Goal: Information Seeking & Learning: Check status

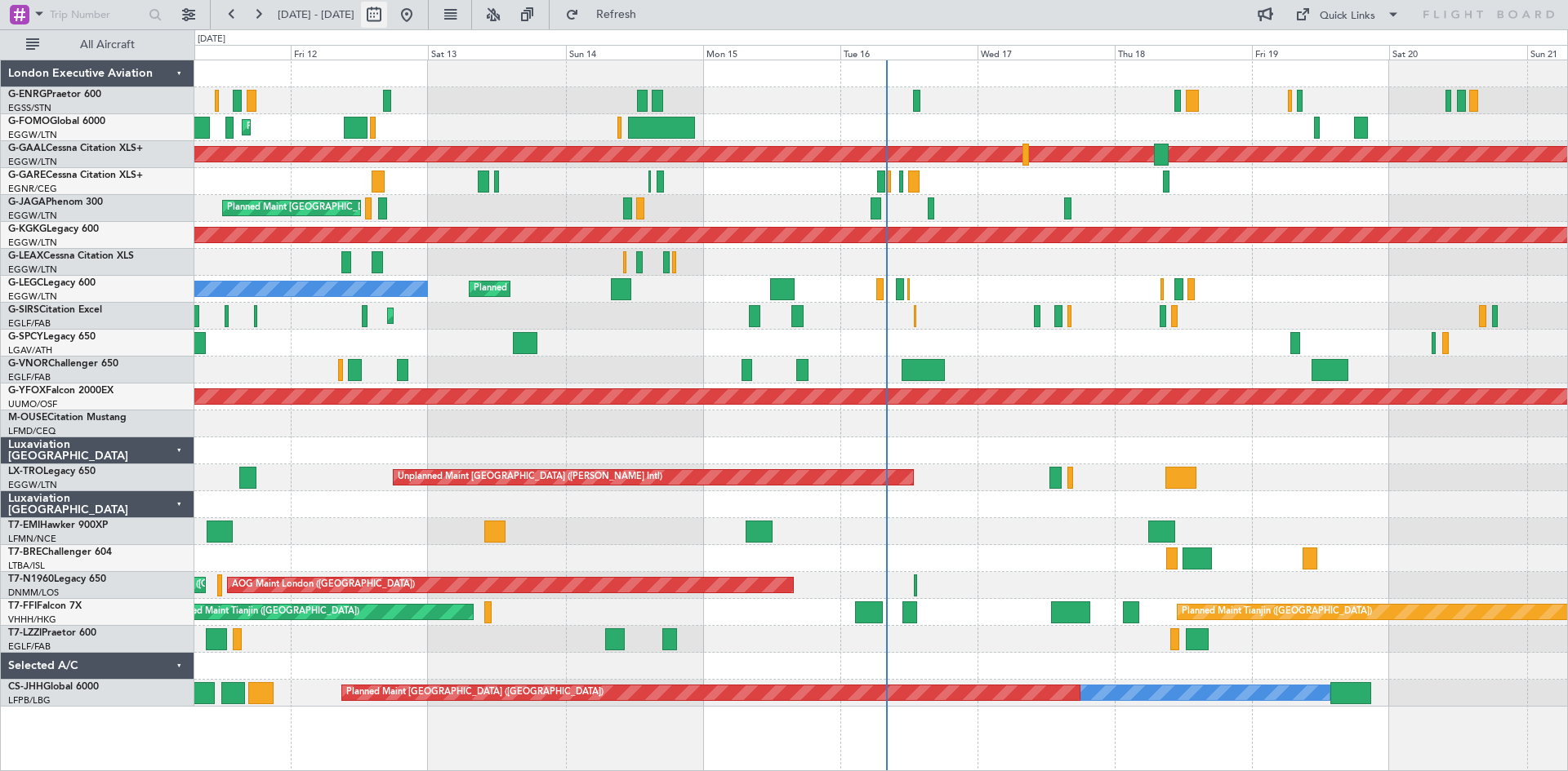
click at [387, 13] on button at bounding box center [374, 14] width 26 height 26
select select "9"
select select "2025"
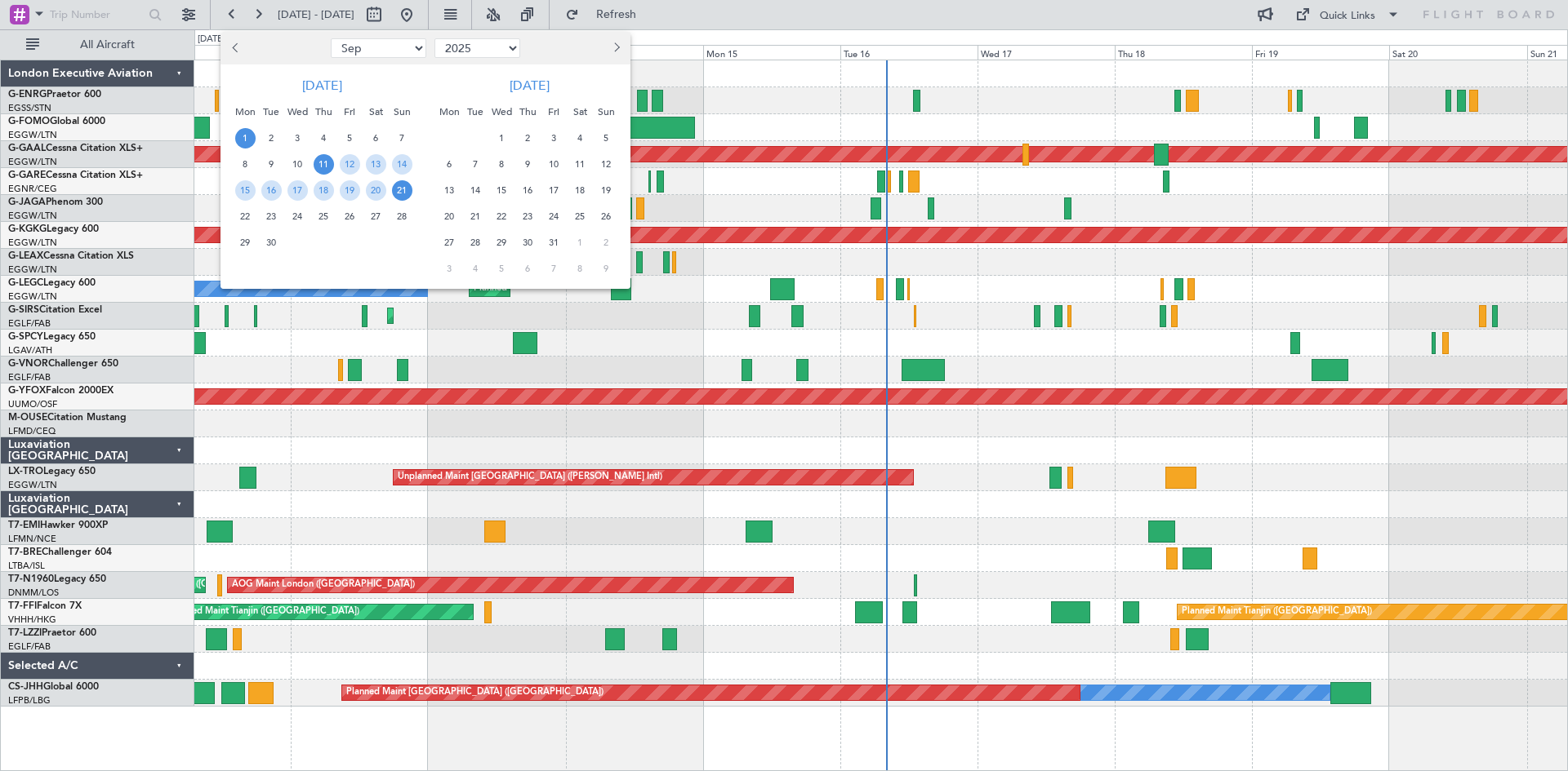
click at [248, 139] on span "1" at bounding box center [245, 138] width 20 height 20
click at [249, 193] on span "15" at bounding box center [245, 190] width 20 height 20
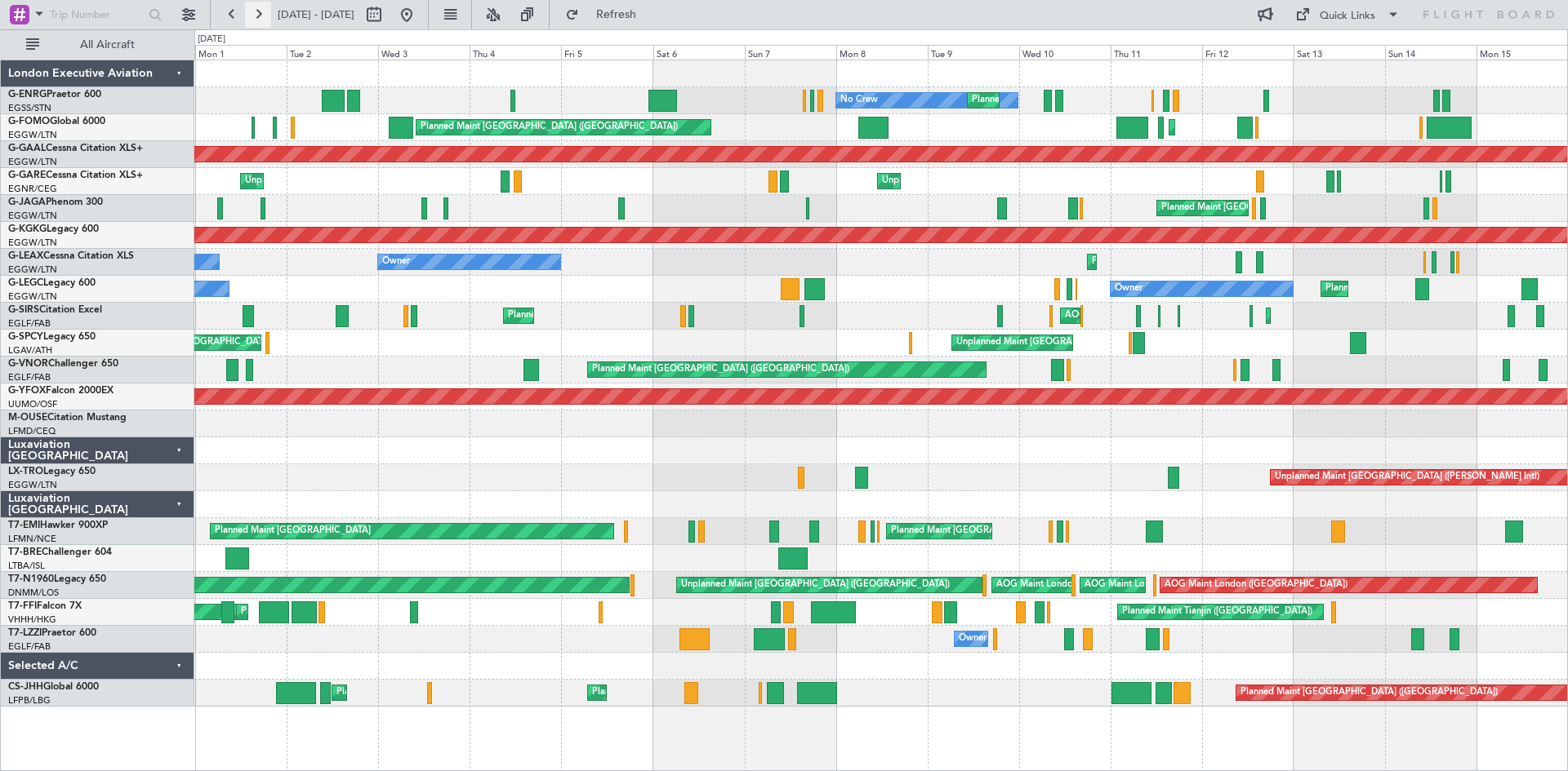
click at [262, 21] on button at bounding box center [257, 14] width 26 height 26
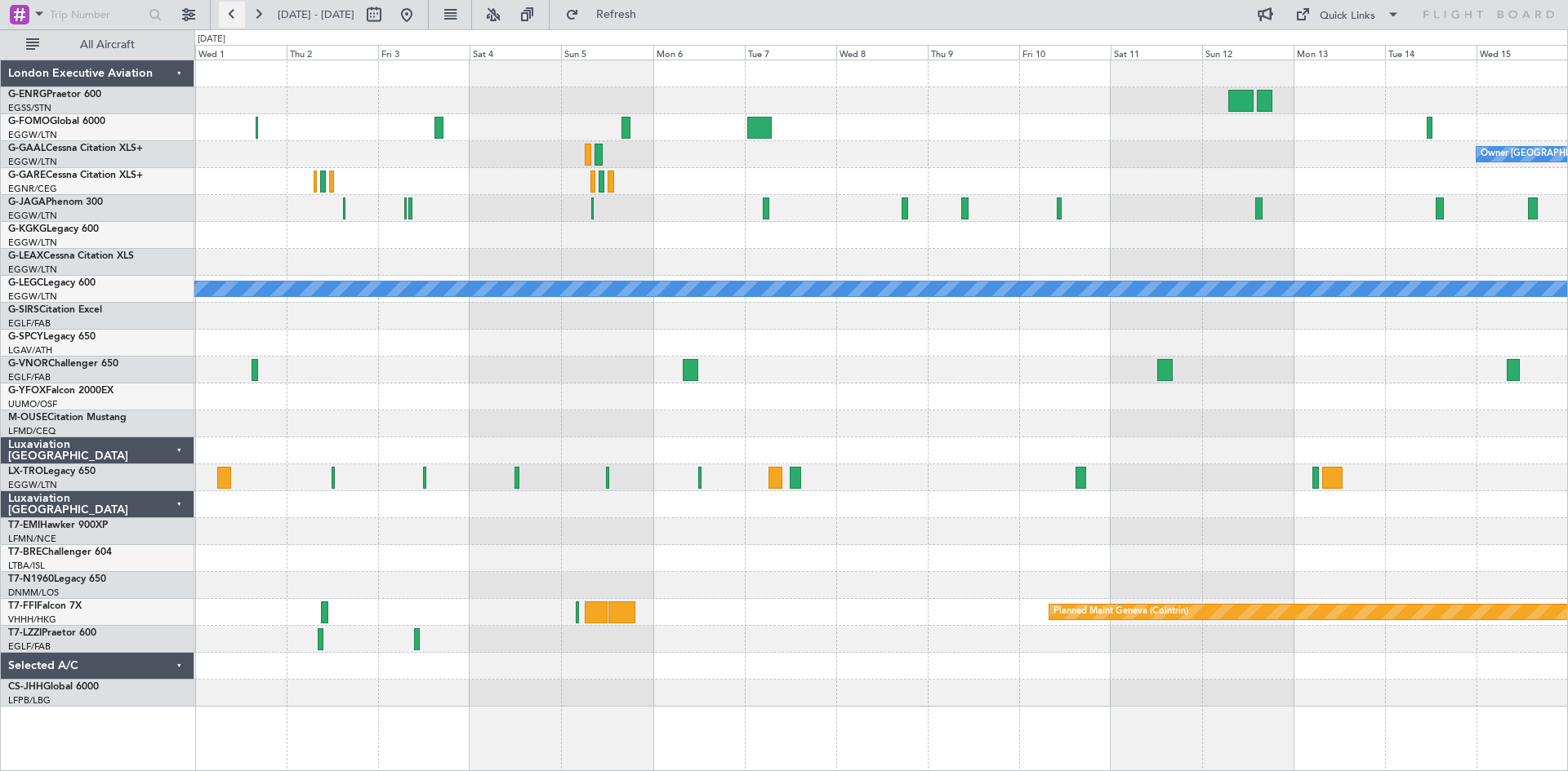
click at [232, 18] on button at bounding box center [231, 14] width 26 height 26
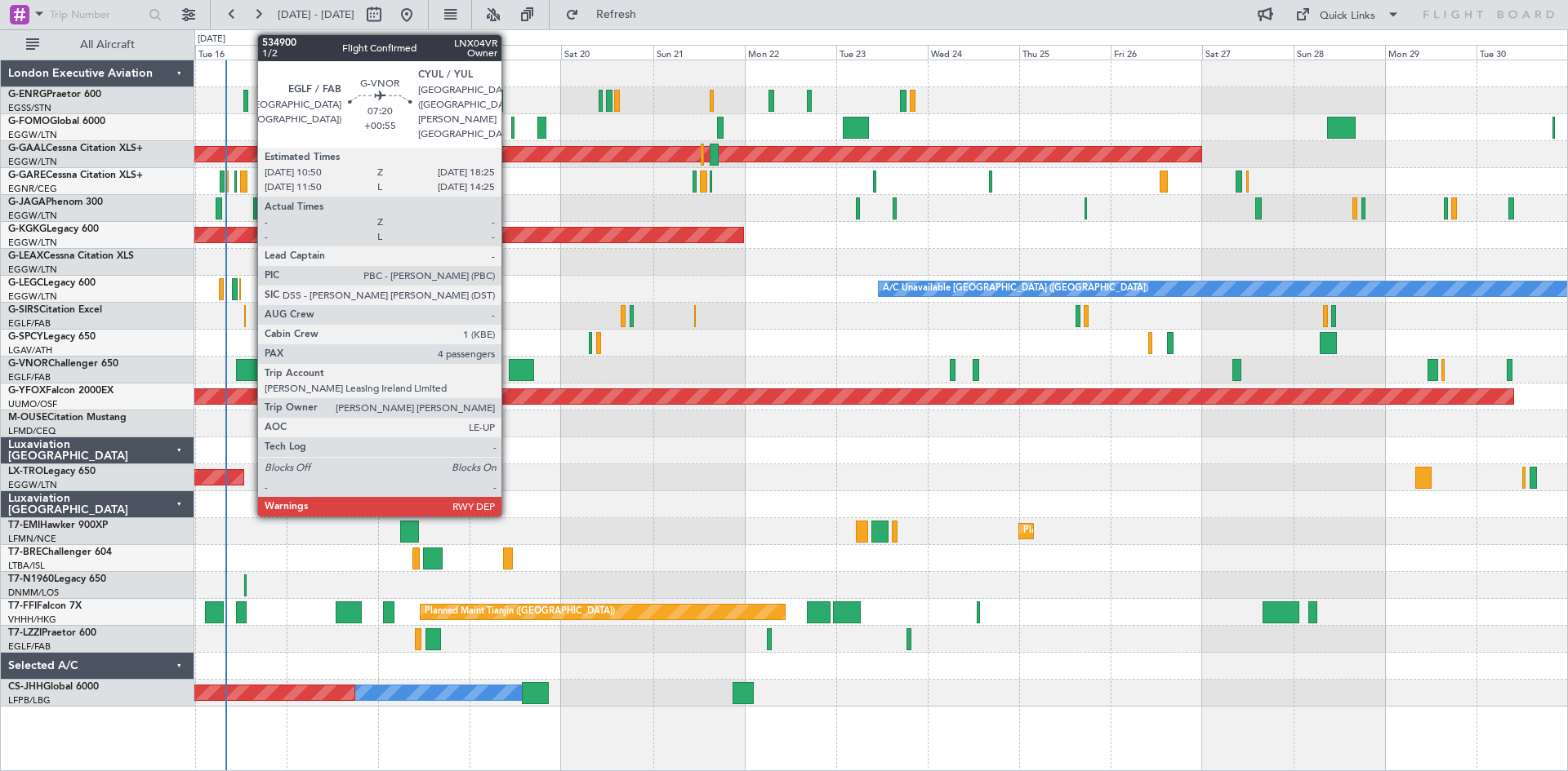
click at [249, 373] on div at bounding box center [250, 370] width 30 height 22
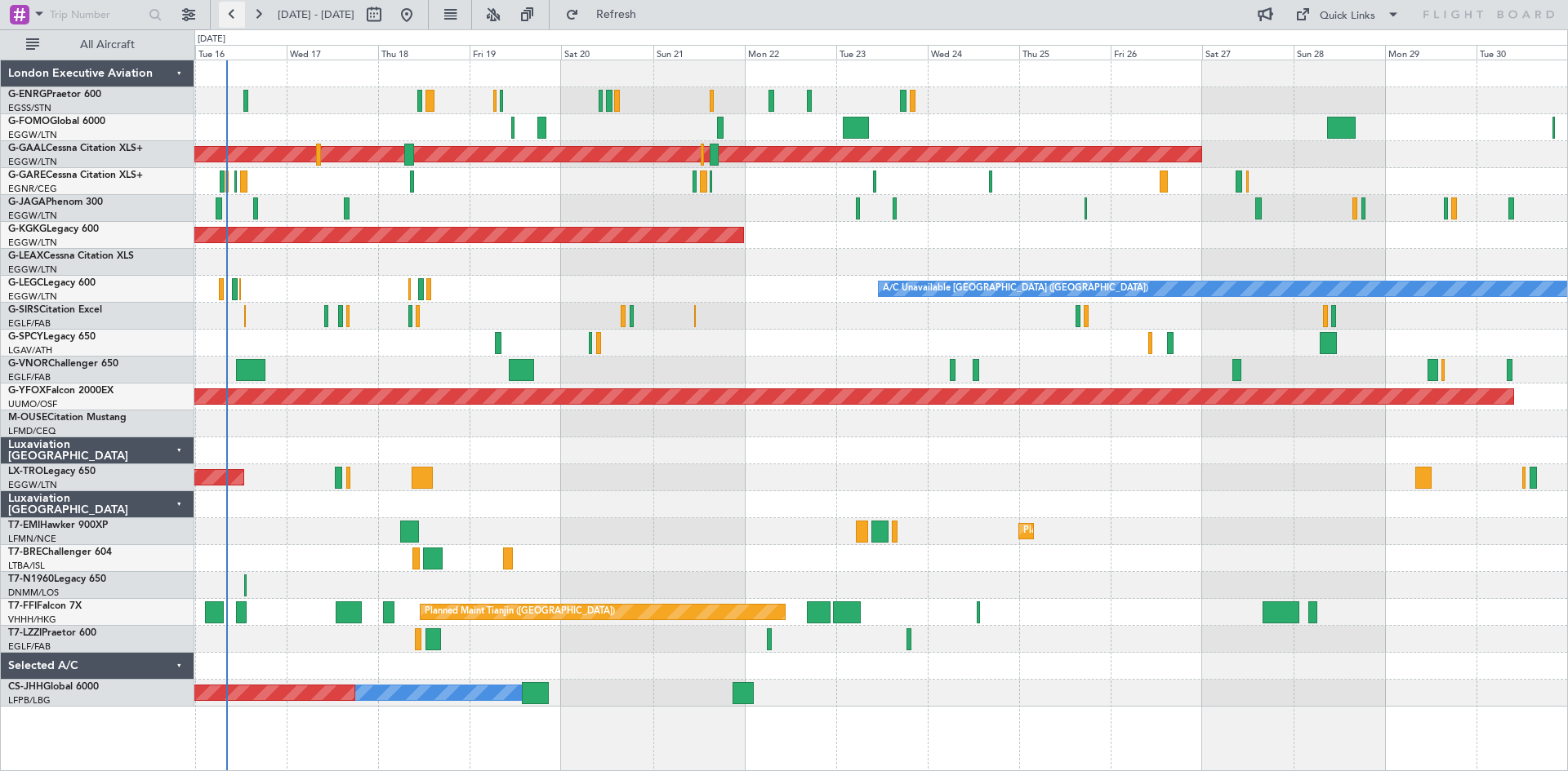
click at [232, 11] on button at bounding box center [231, 14] width 26 height 26
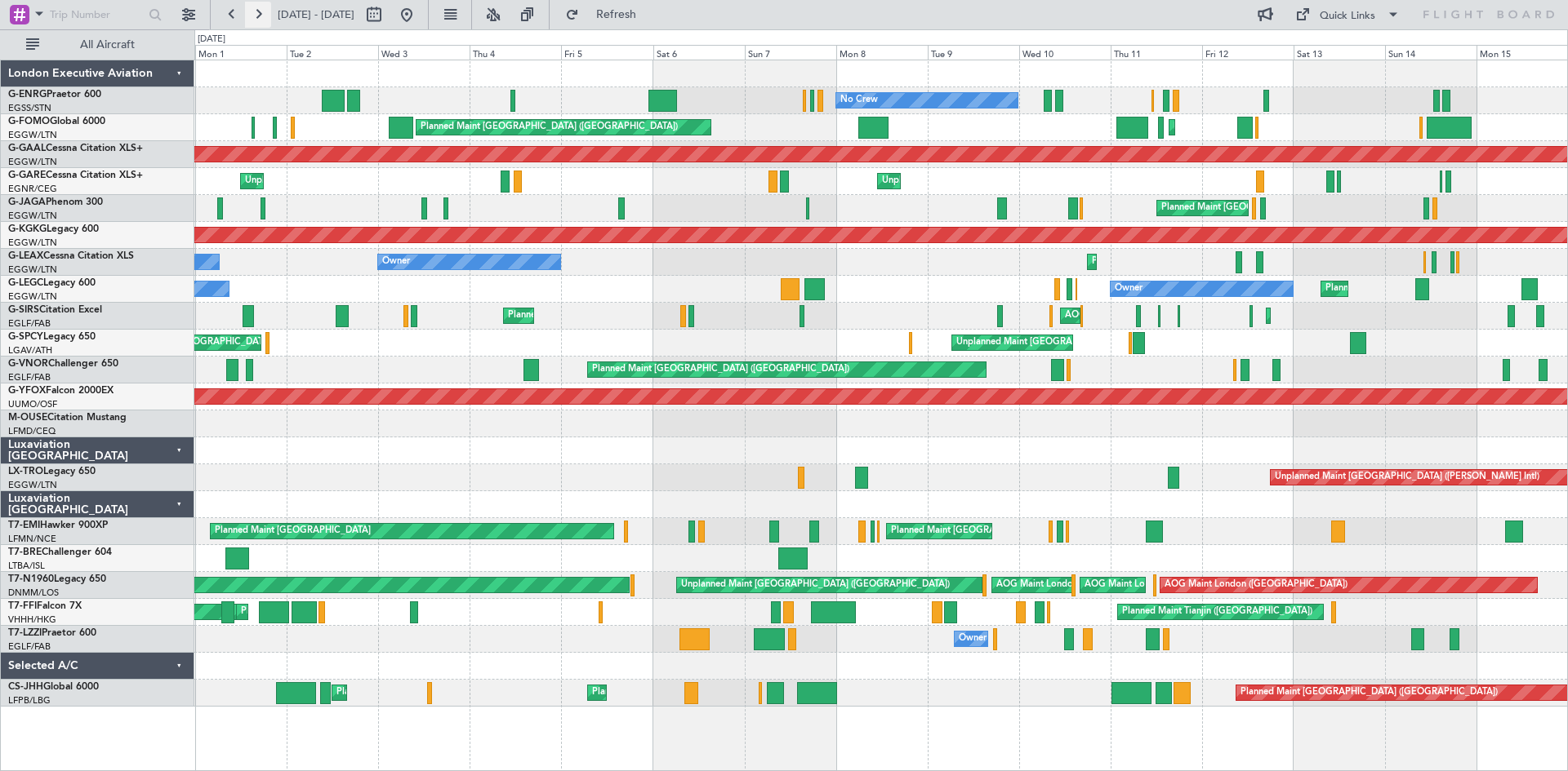
click at [253, 13] on button at bounding box center [257, 14] width 26 height 26
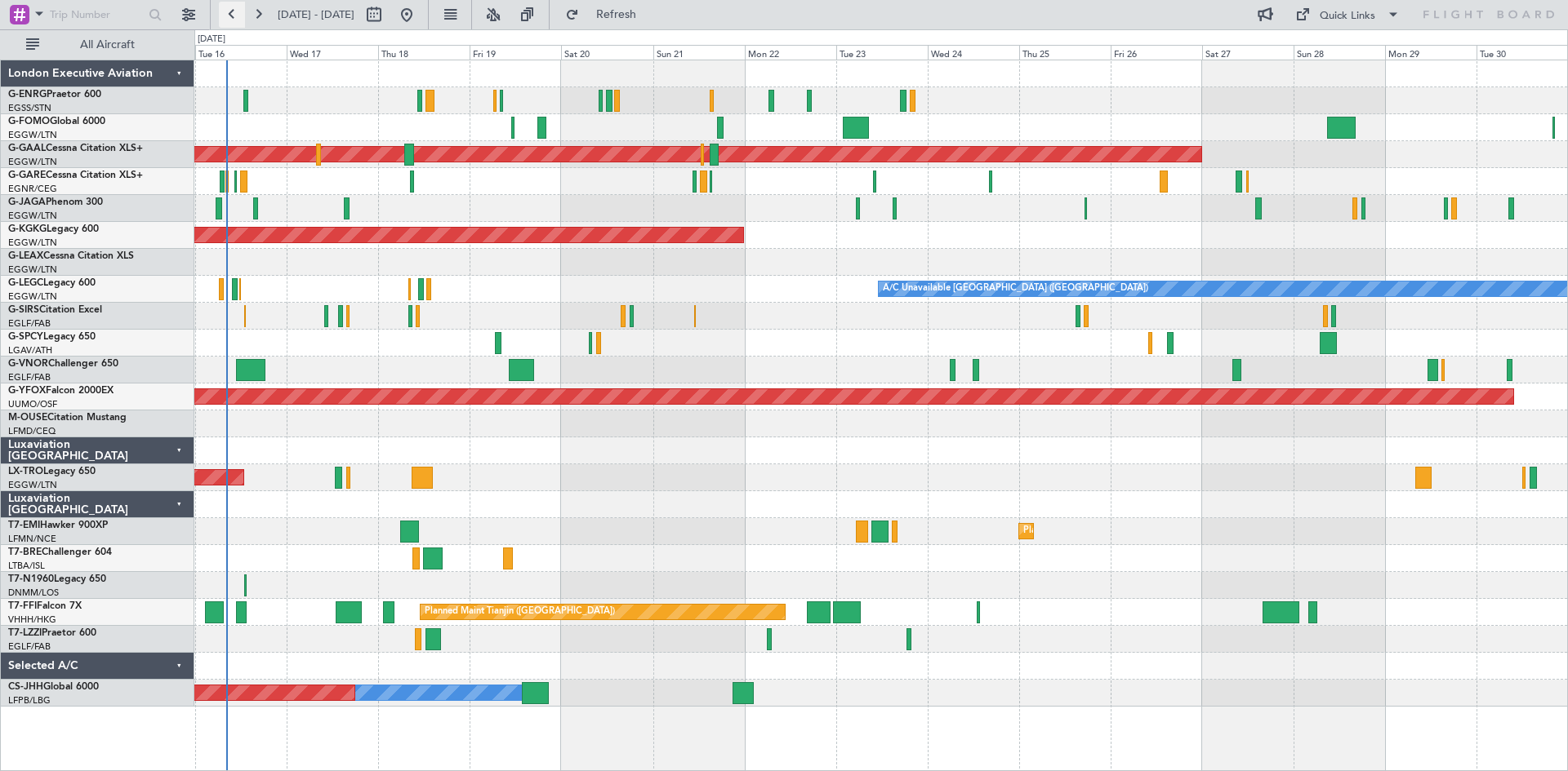
click at [232, 19] on button at bounding box center [231, 14] width 26 height 26
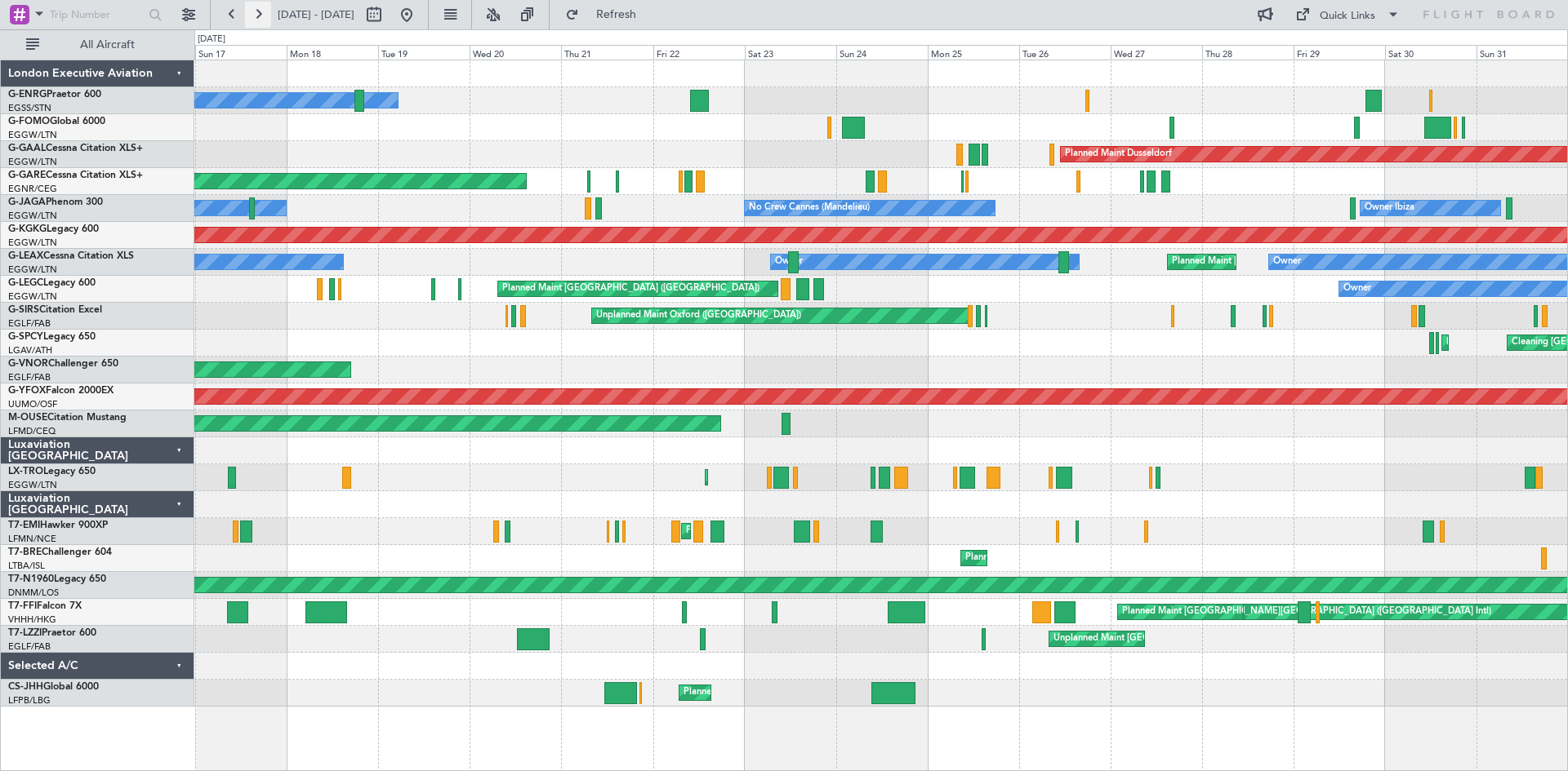
click at [260, 17] on button at bounding box center [257, 14] width 26 height 26
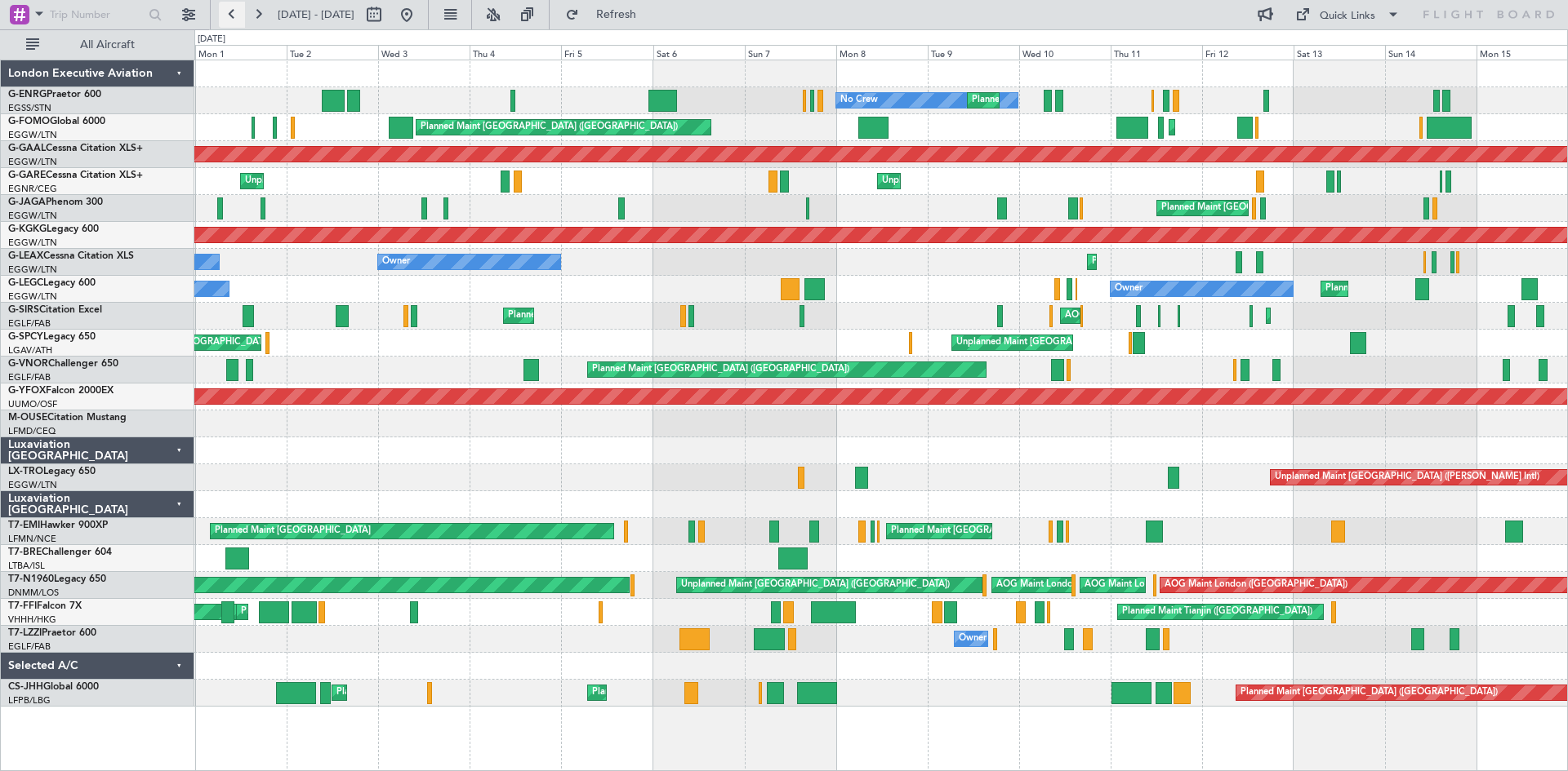
click at [224, 19] on button at bounding box center [231, 14] width 26 height 26
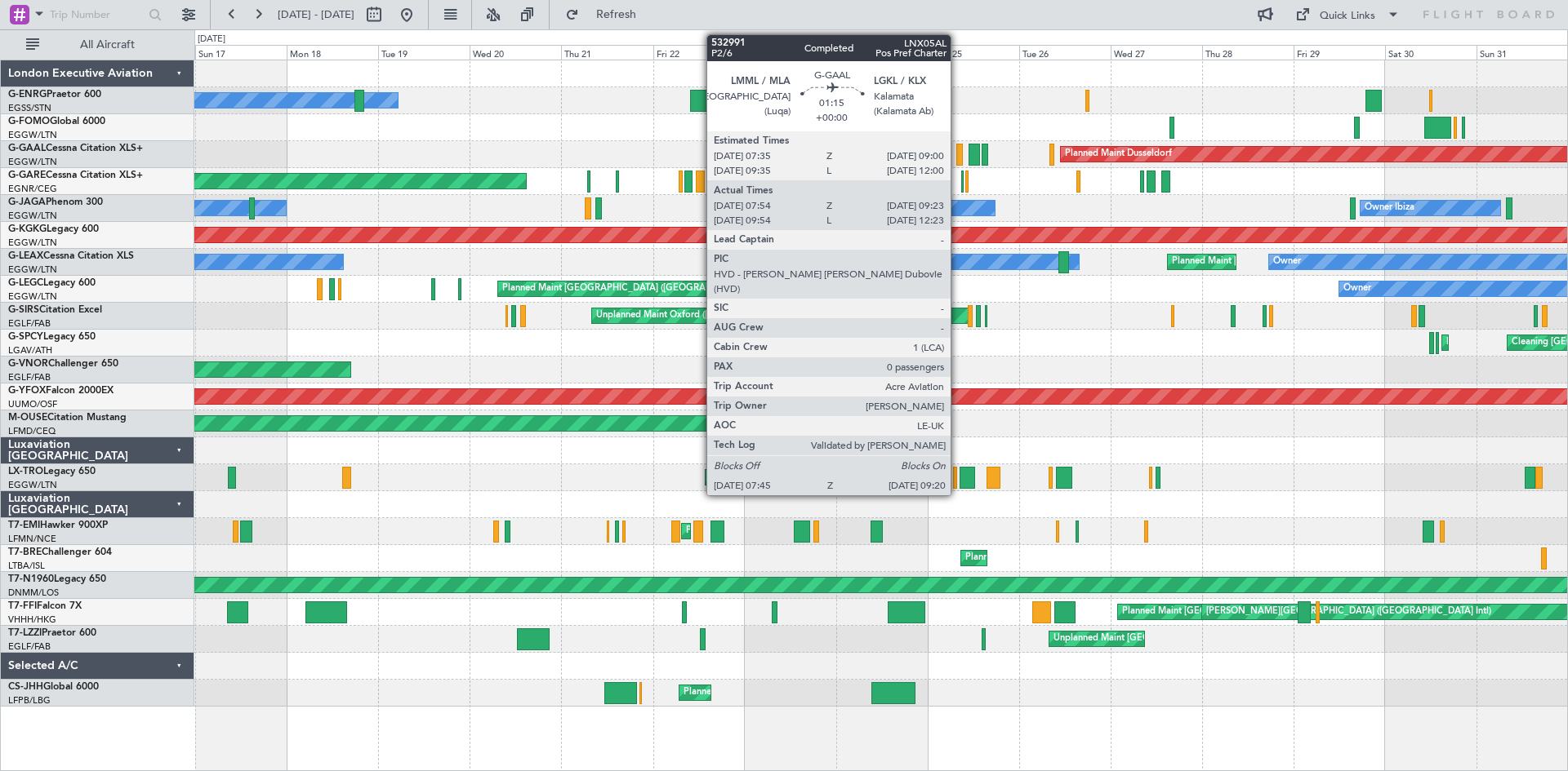
click at [958, 155] on div at bounding box center [959, 154] width 7 height 22
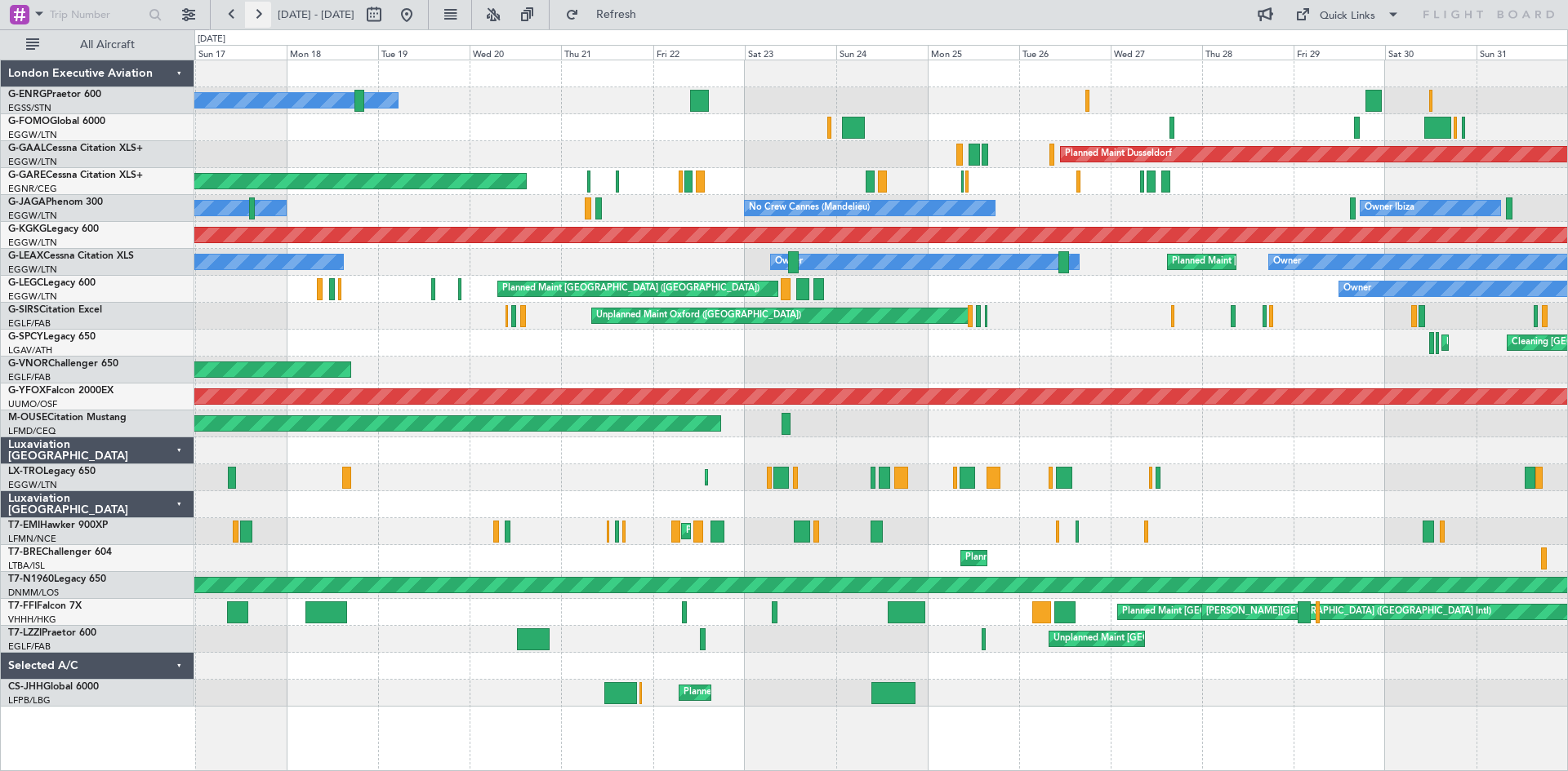
click at [255, 16] on button at bounding box center [257, 14] width 26 height 26
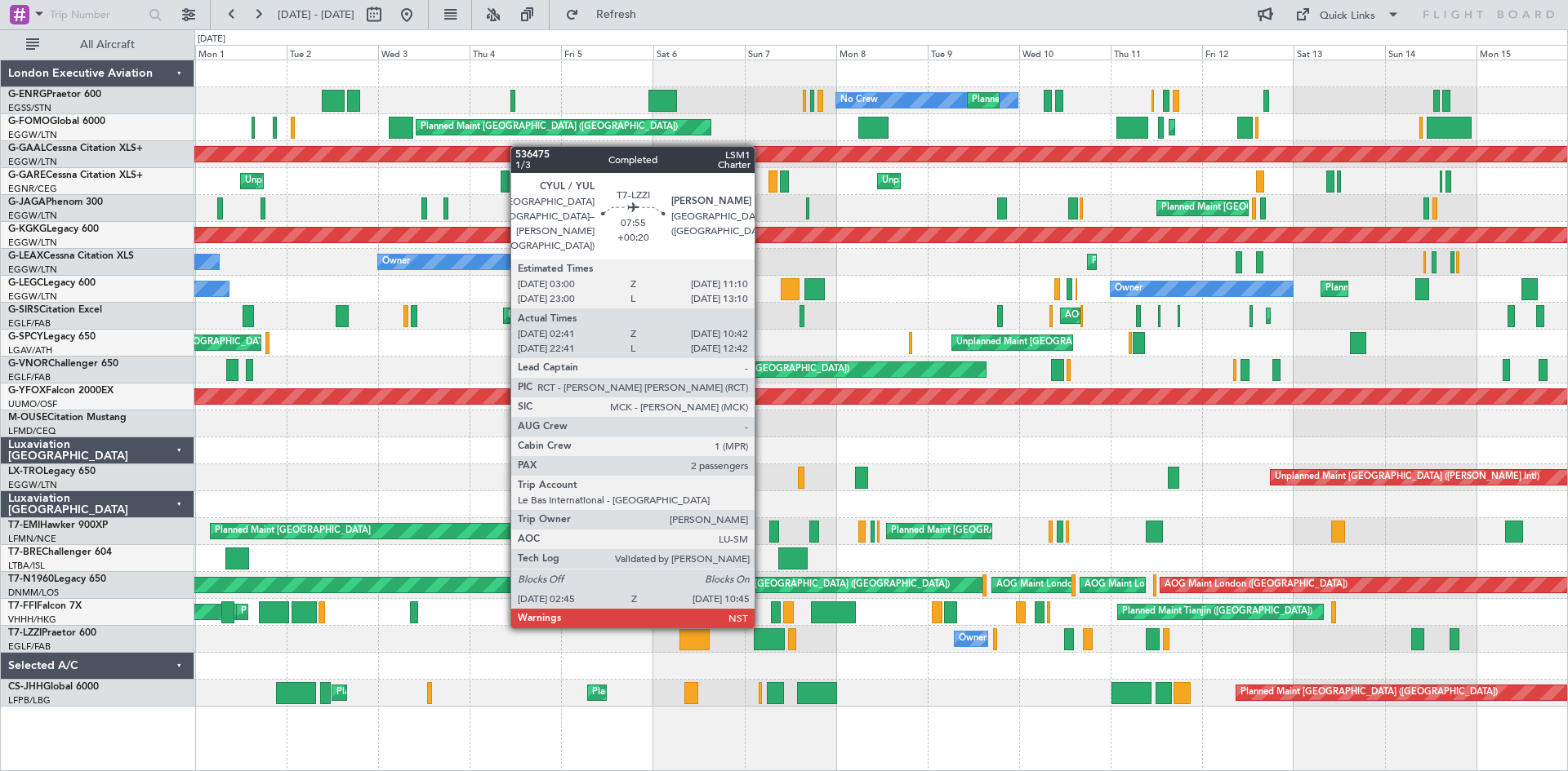
click at [762, 642] on div at bounding box center [770, 639] width 31 height 22
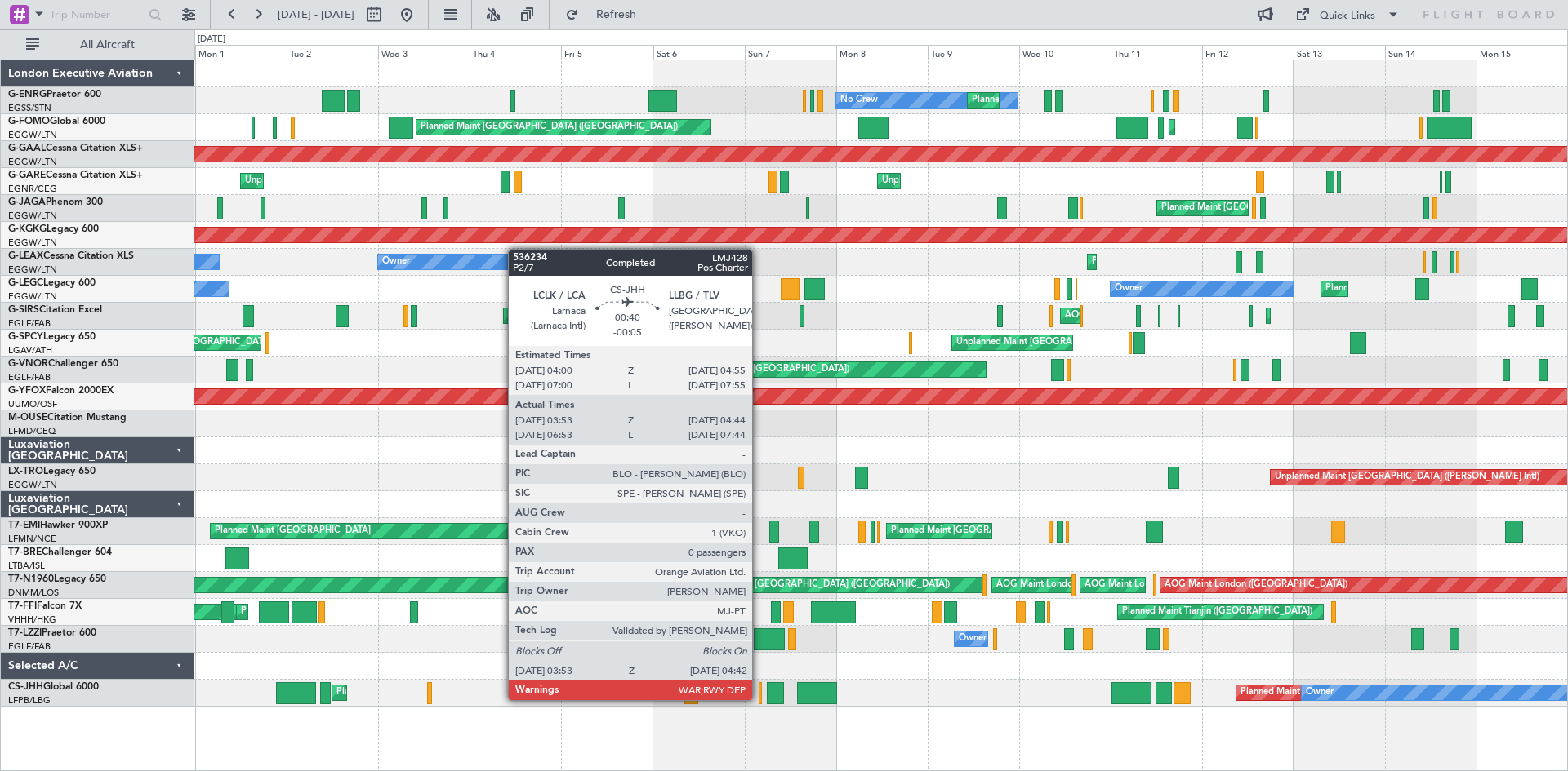
click at [760, 699] on div at bounding box center [760, 693] width 3 height 22
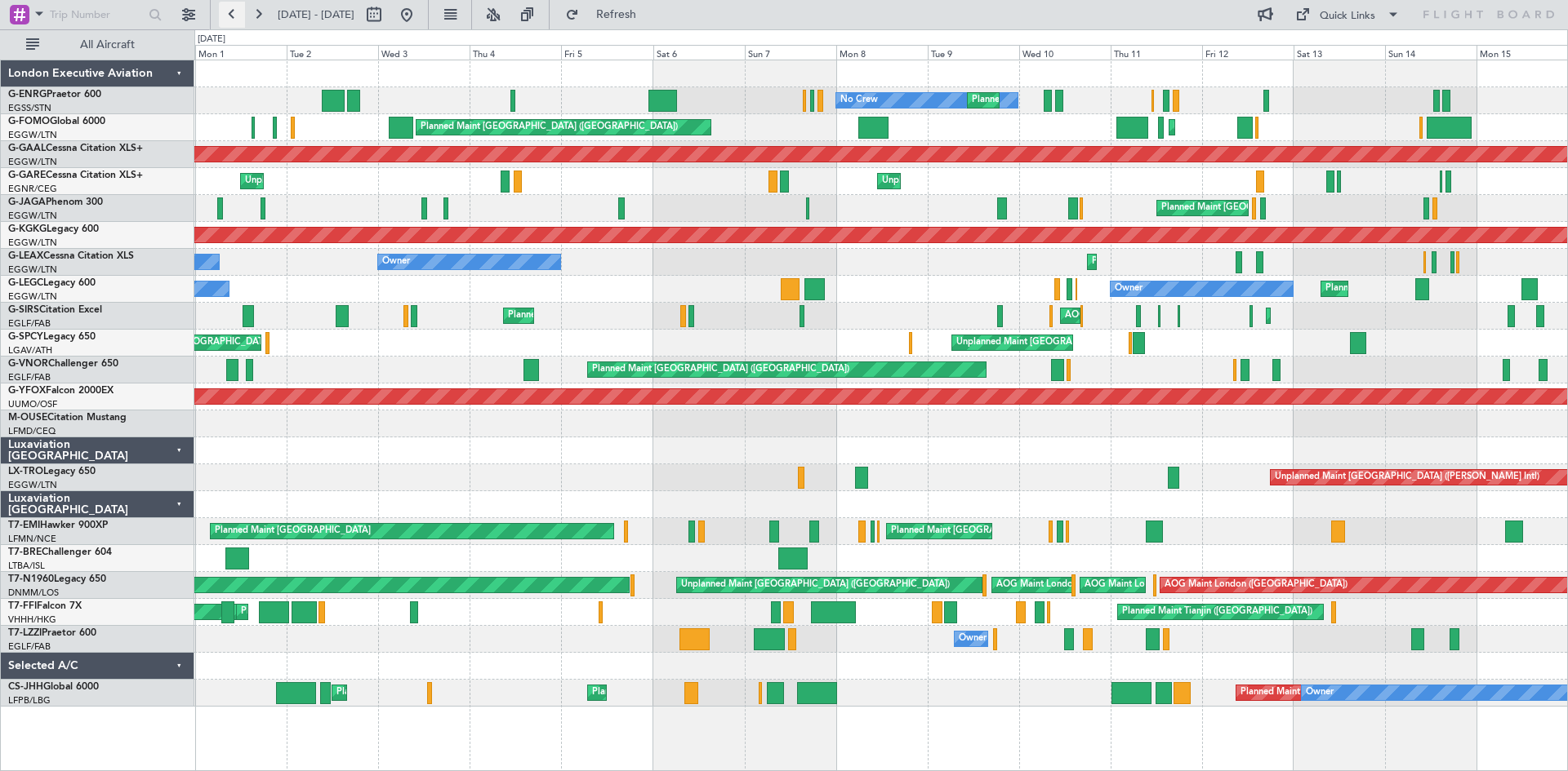
click at [231, 19] on button at bounding box center [231, 14] width 26 height 26
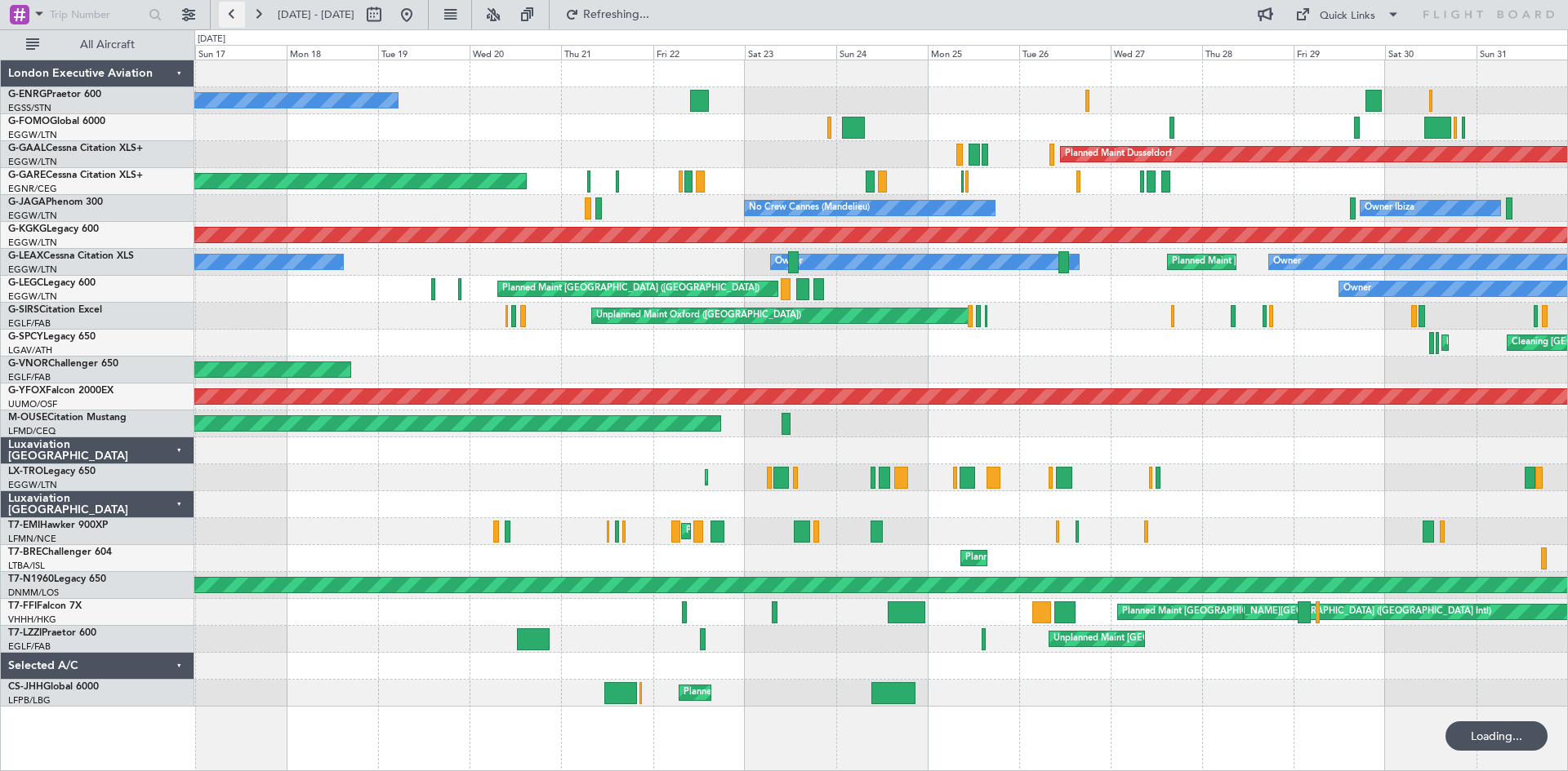
click at [231, 19] on button at bounding box center [231, 14] width 26 height 26
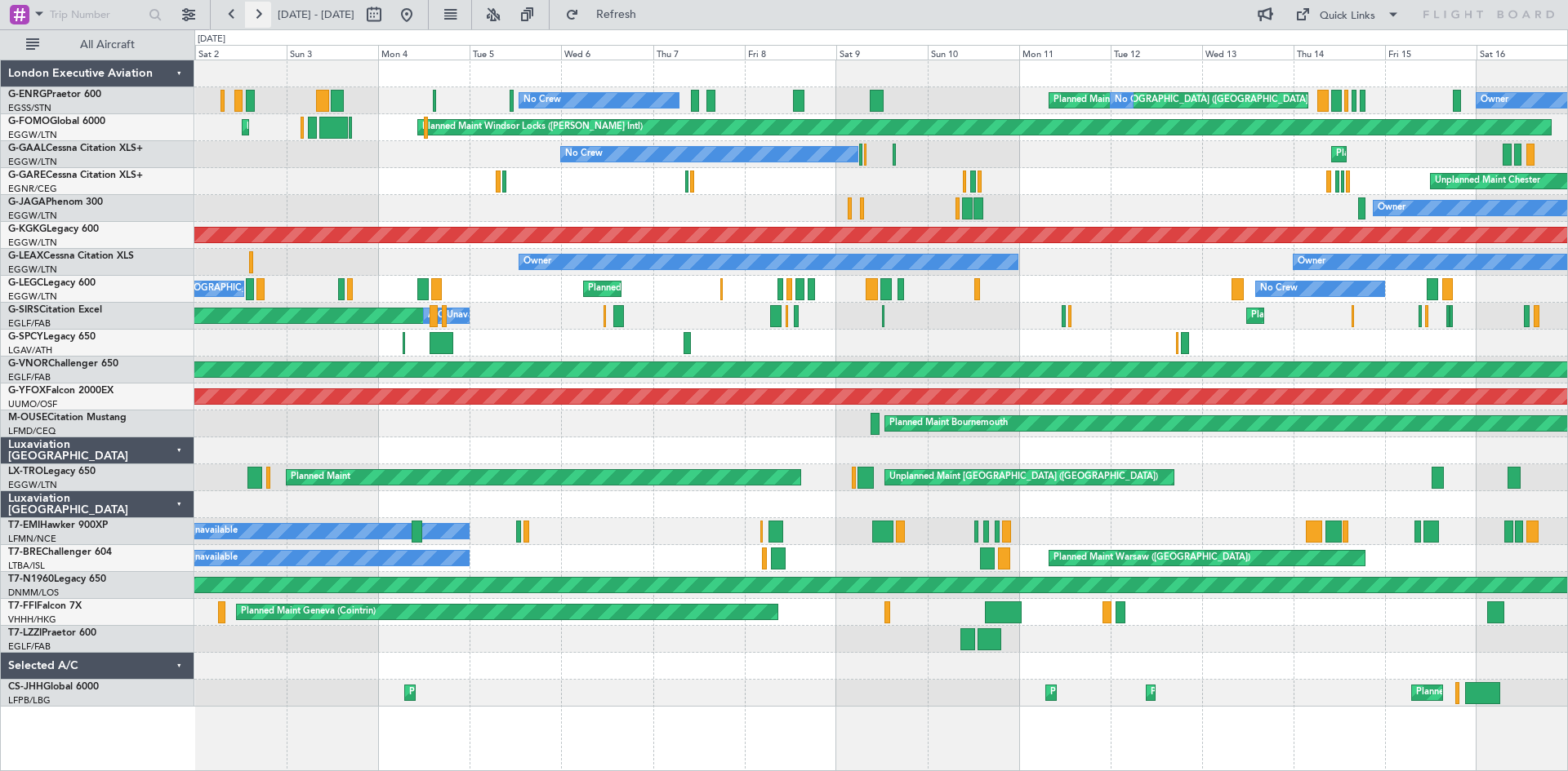
click at [257, 13] on button at bounding box center [257, 14] width 26 height 26
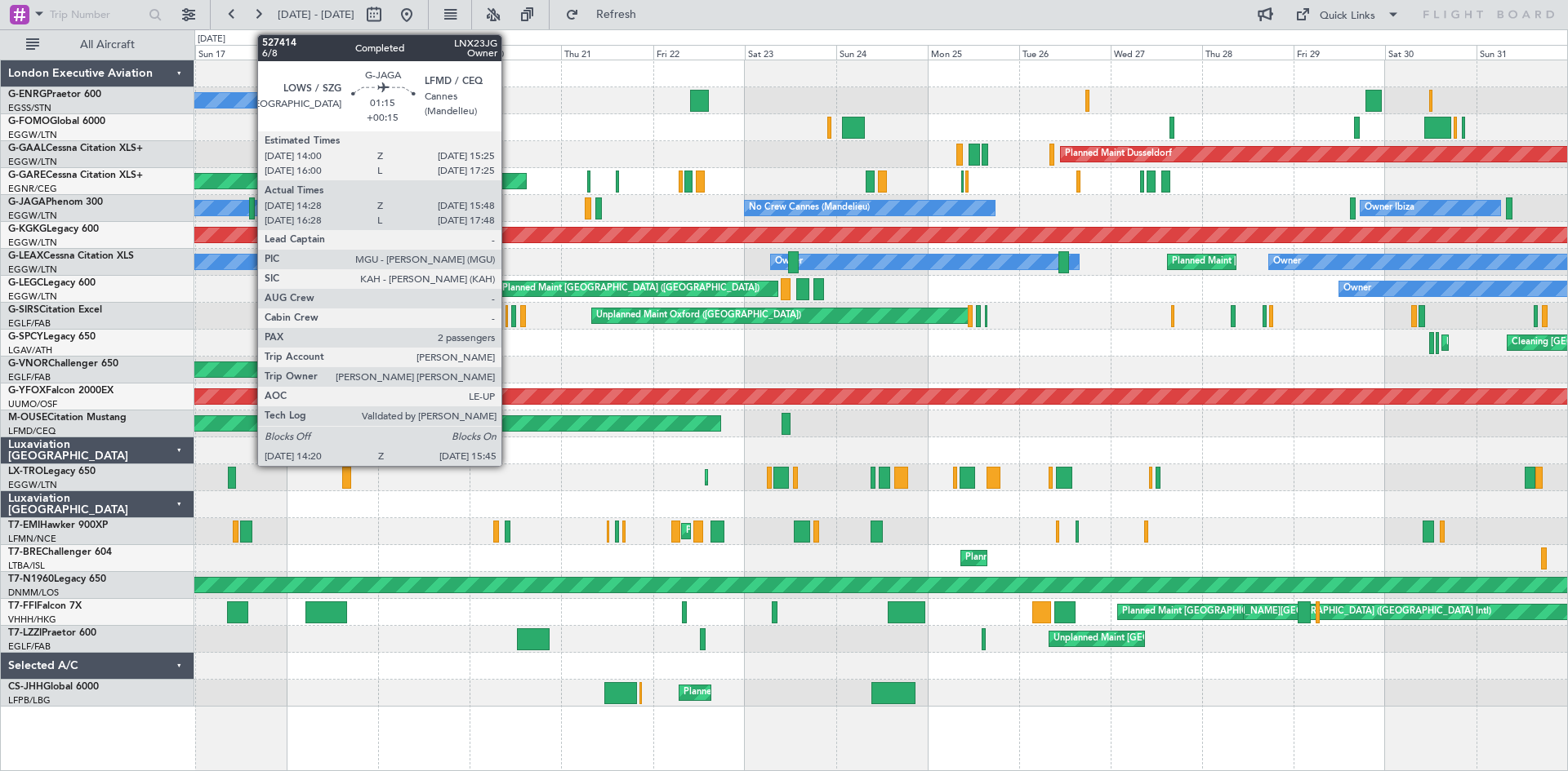
click at [249, 205] on div at bounding box center [252, 208] width 6 height 22
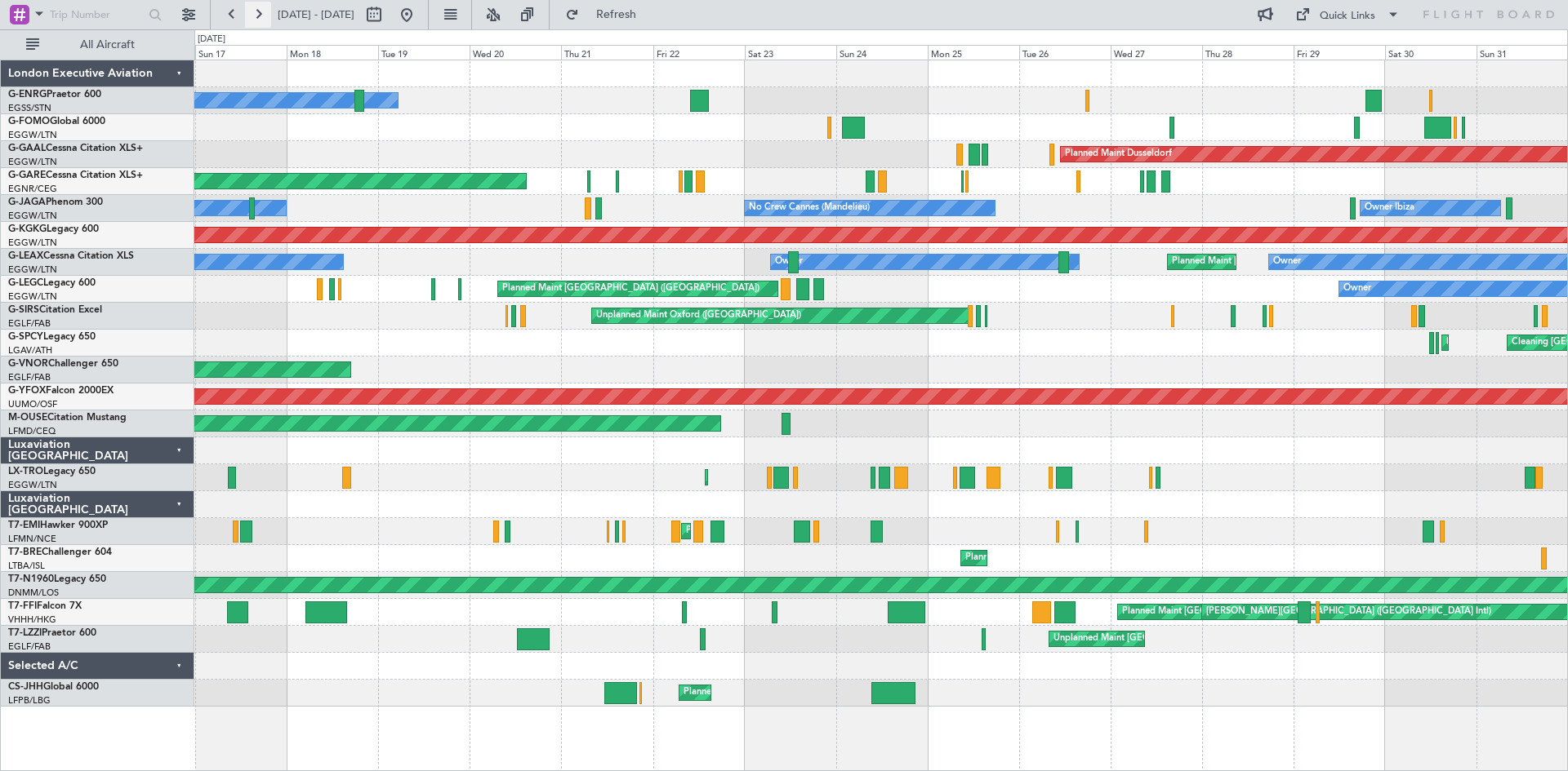
click at [265, 11] on button at bounding box center [257, 14] width 26 height 26
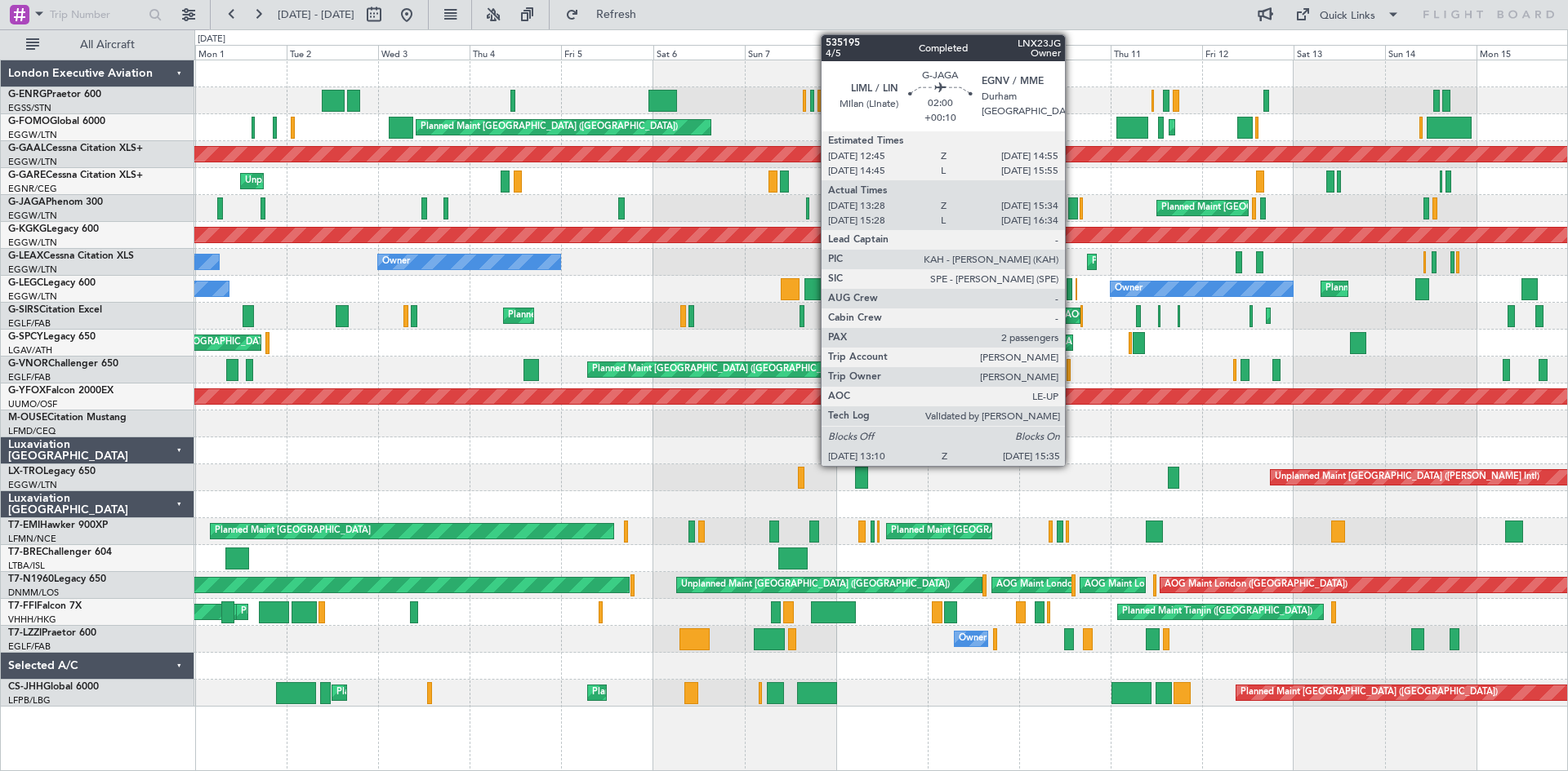
click at [1072, 213] on div at bounding box center [1073, 208] width 10 height 22
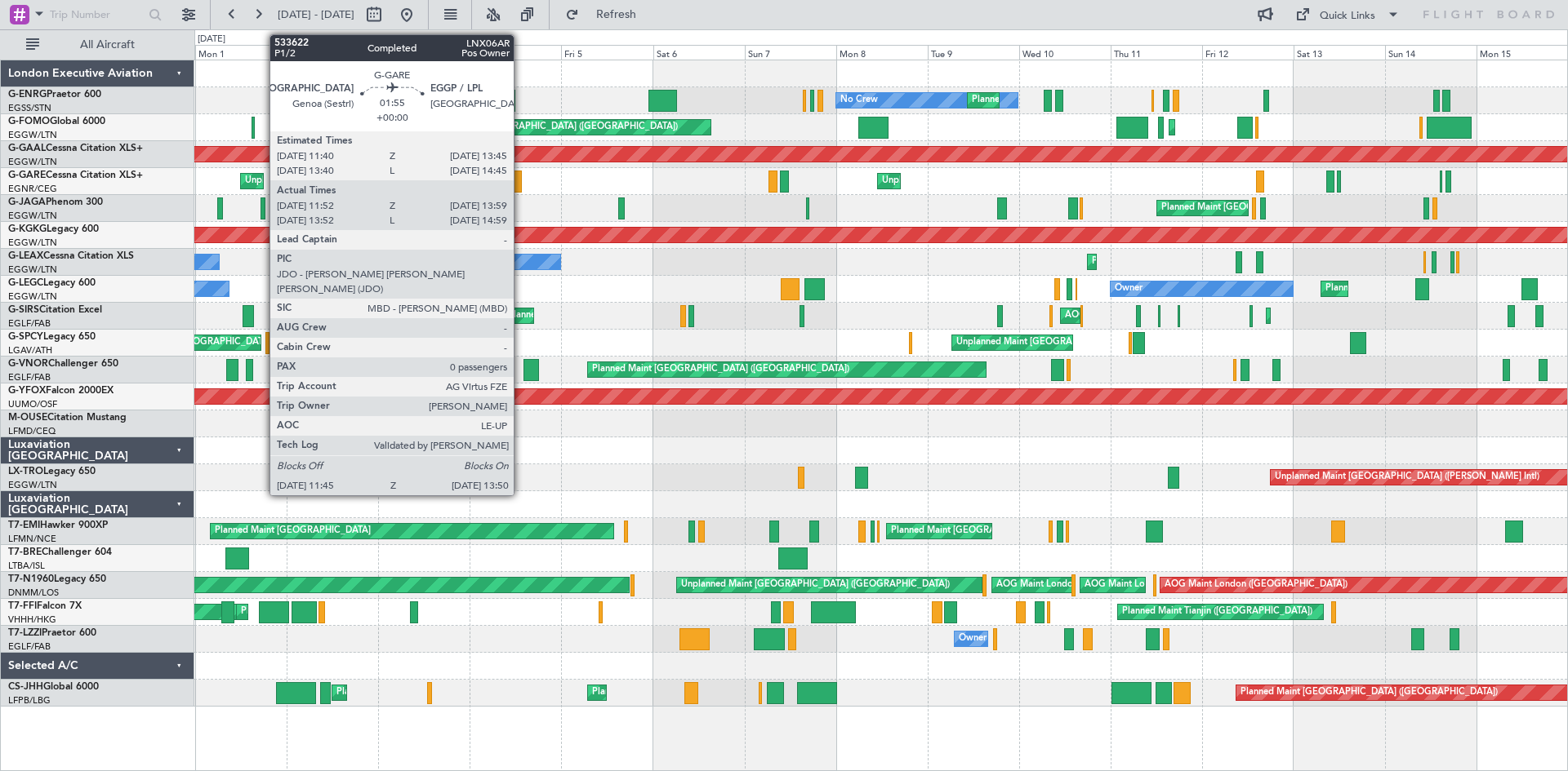
click at [521, 180] on div at bounding box center [517, 181] width 8 height 22
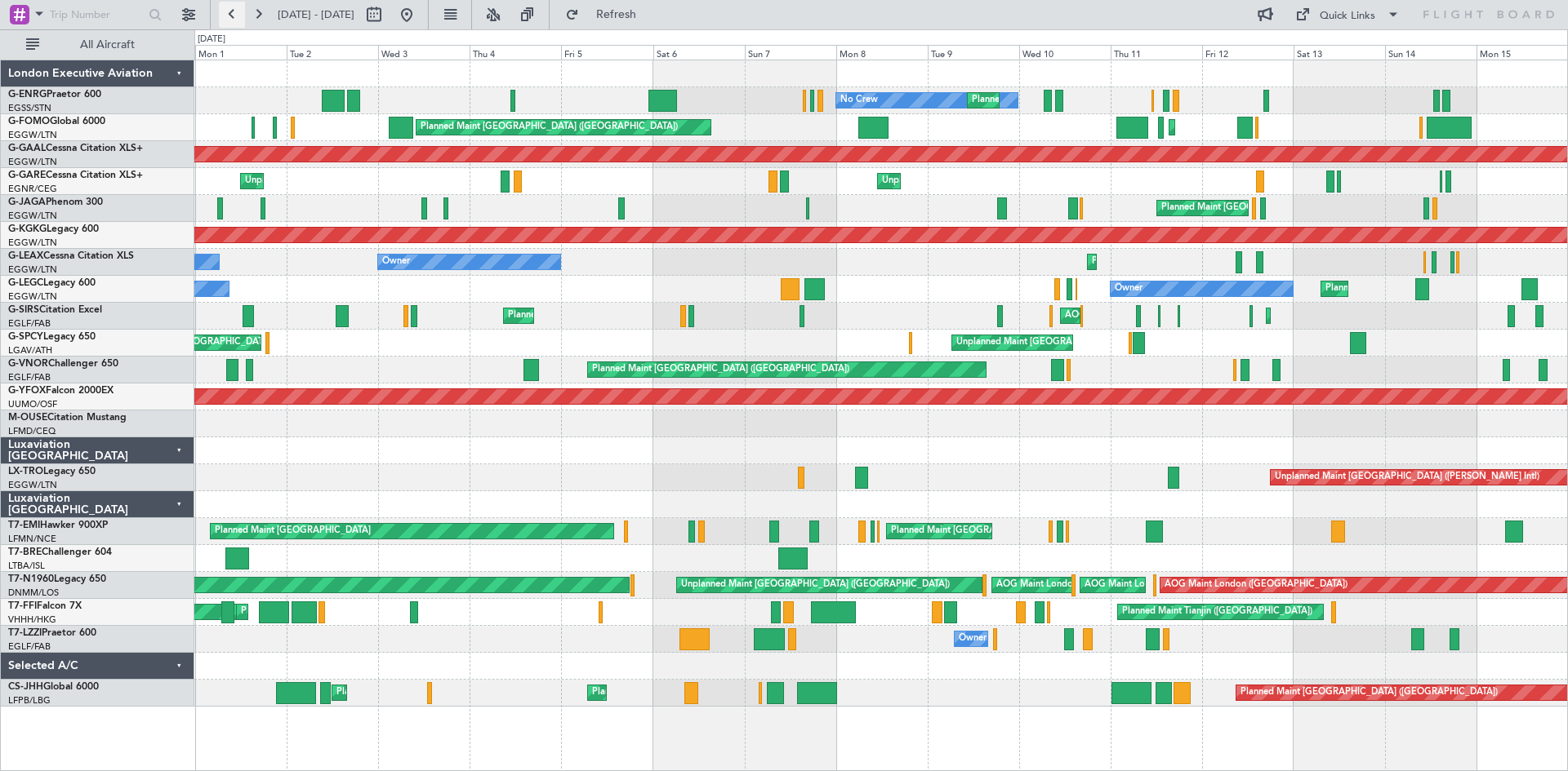
click at [231, 21] on button at bounding box center [231, 14] width 26 height 26
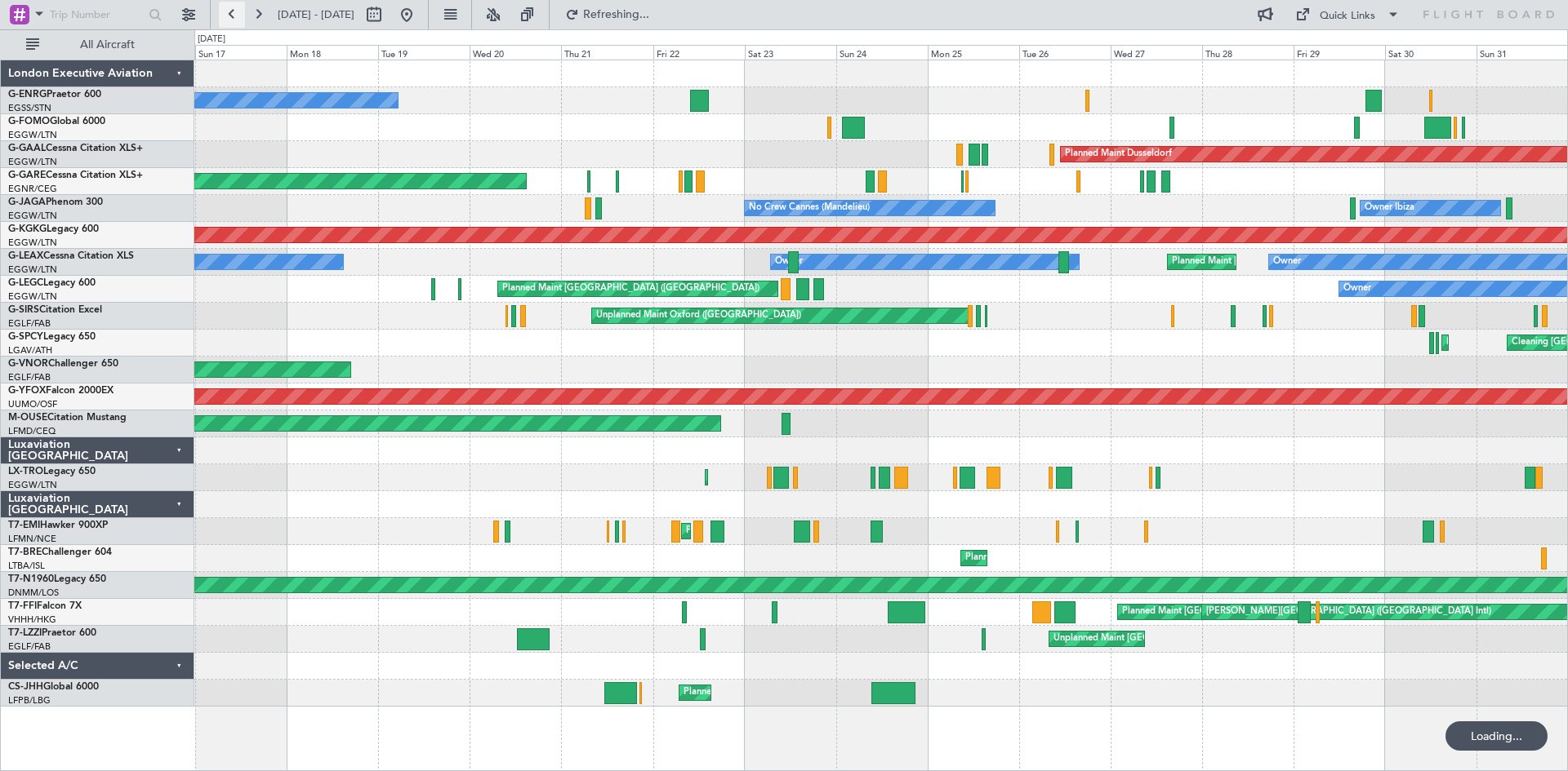
click at [231, 21] on button at bounding box center [231, 14] width 26 height 26
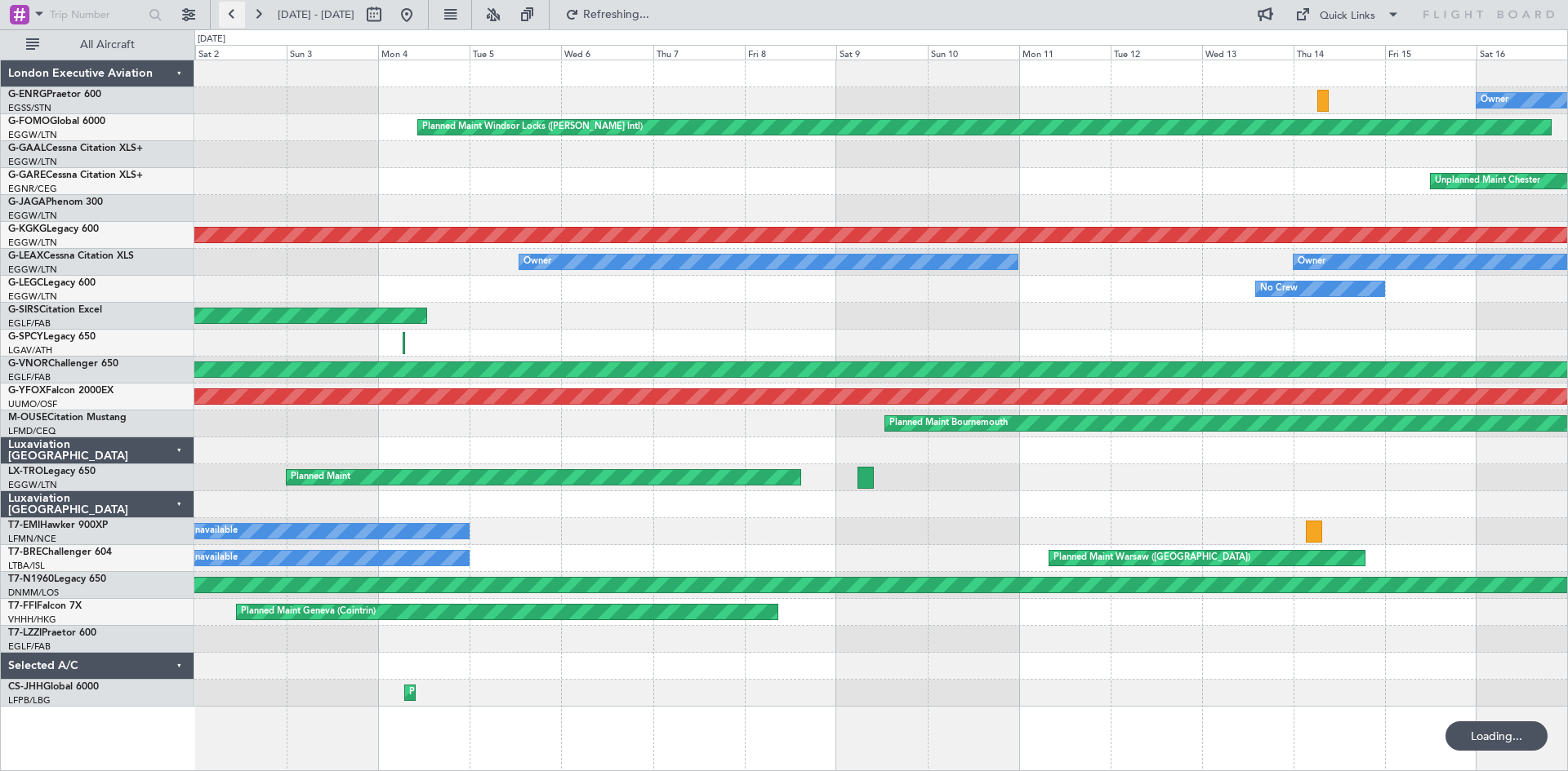
click at [231, 21] on button at bounding box center [231, 14] width 26 height 26
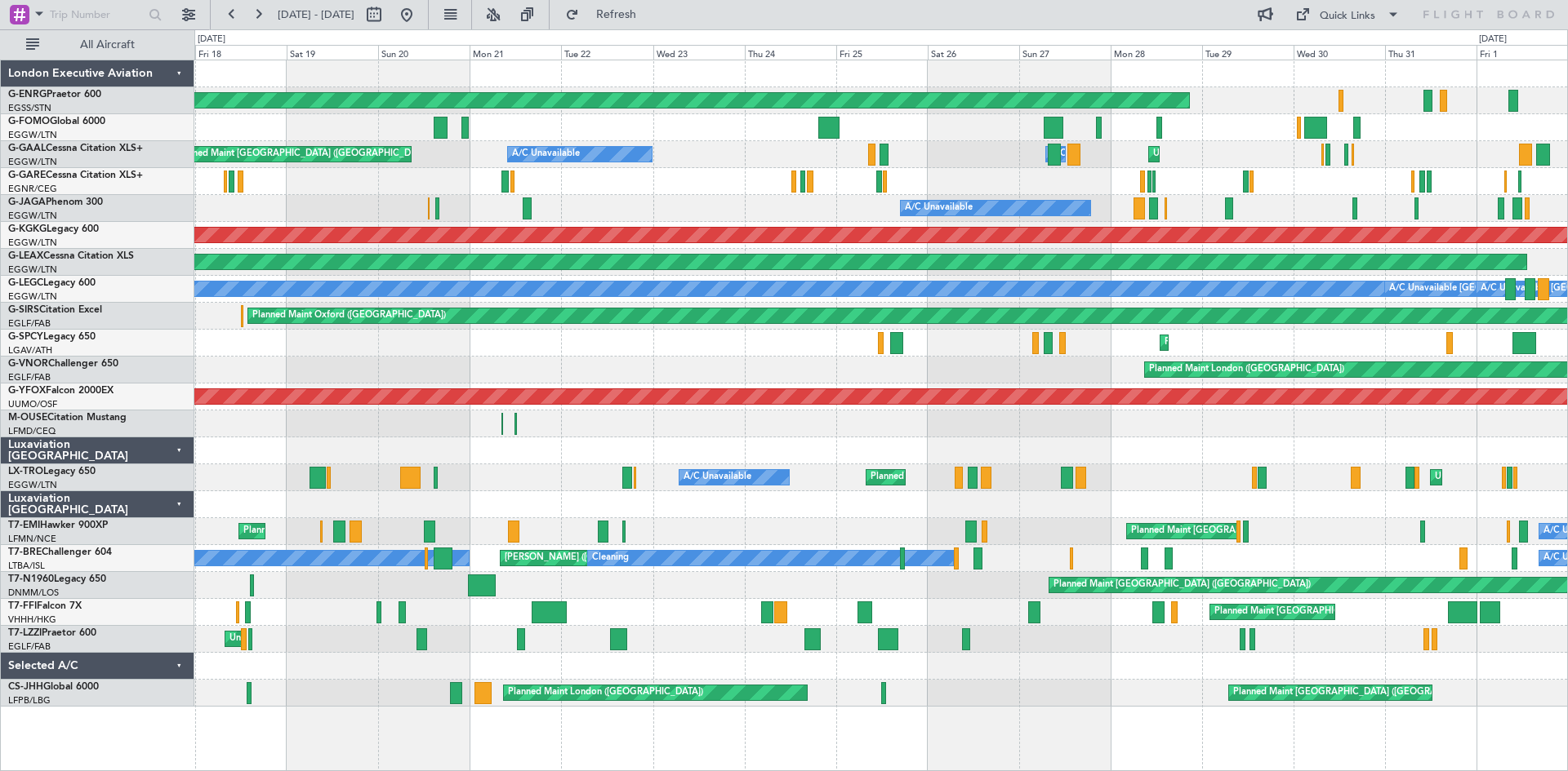
click at [253, 30] on div "AOG Maint Paris ([GEOGRAPHIC_DATA]) No Crew Unplanned Maint [US_STATE] ([GEOGRA…" at bounding box center [784, 400] width 1568 height 742
click at [256, 24] on button at bounding box center [257, 14] width 26 height 26
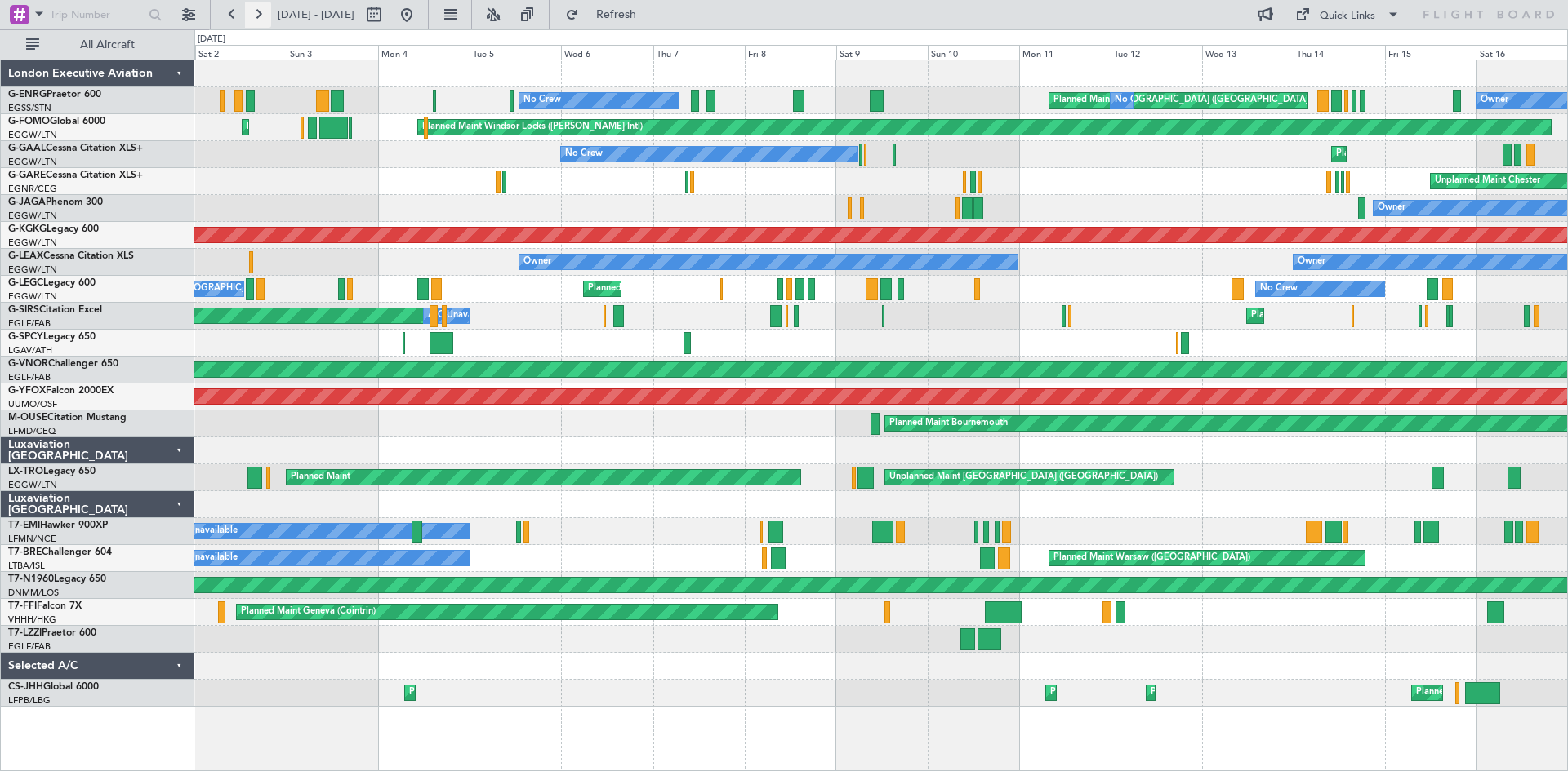
click at [262, 16] on button at bounding box center [257, 14] width 26 height 26
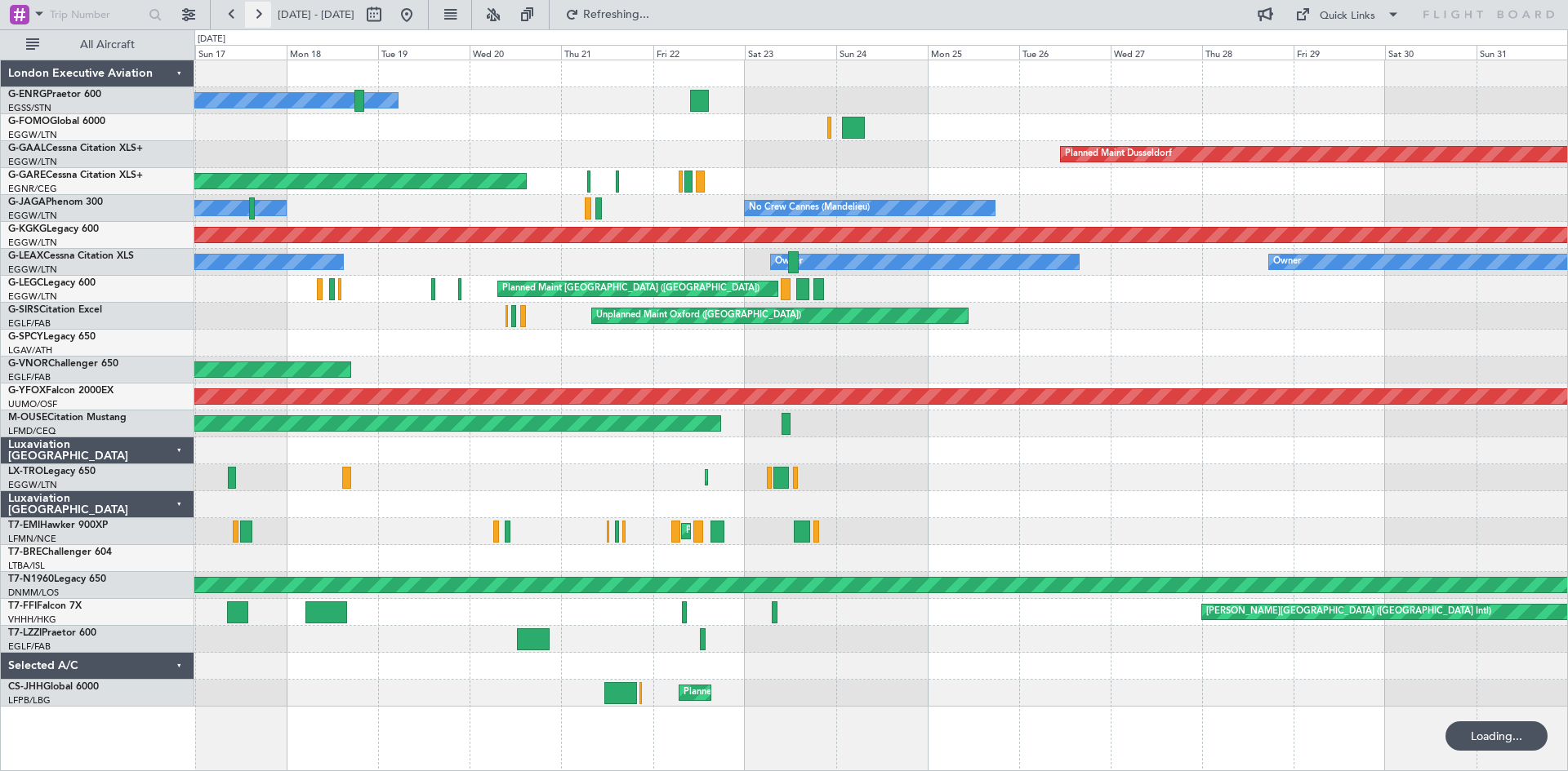
click at [262, 16] on button at bounding box center [257, 14] width 26 height 26
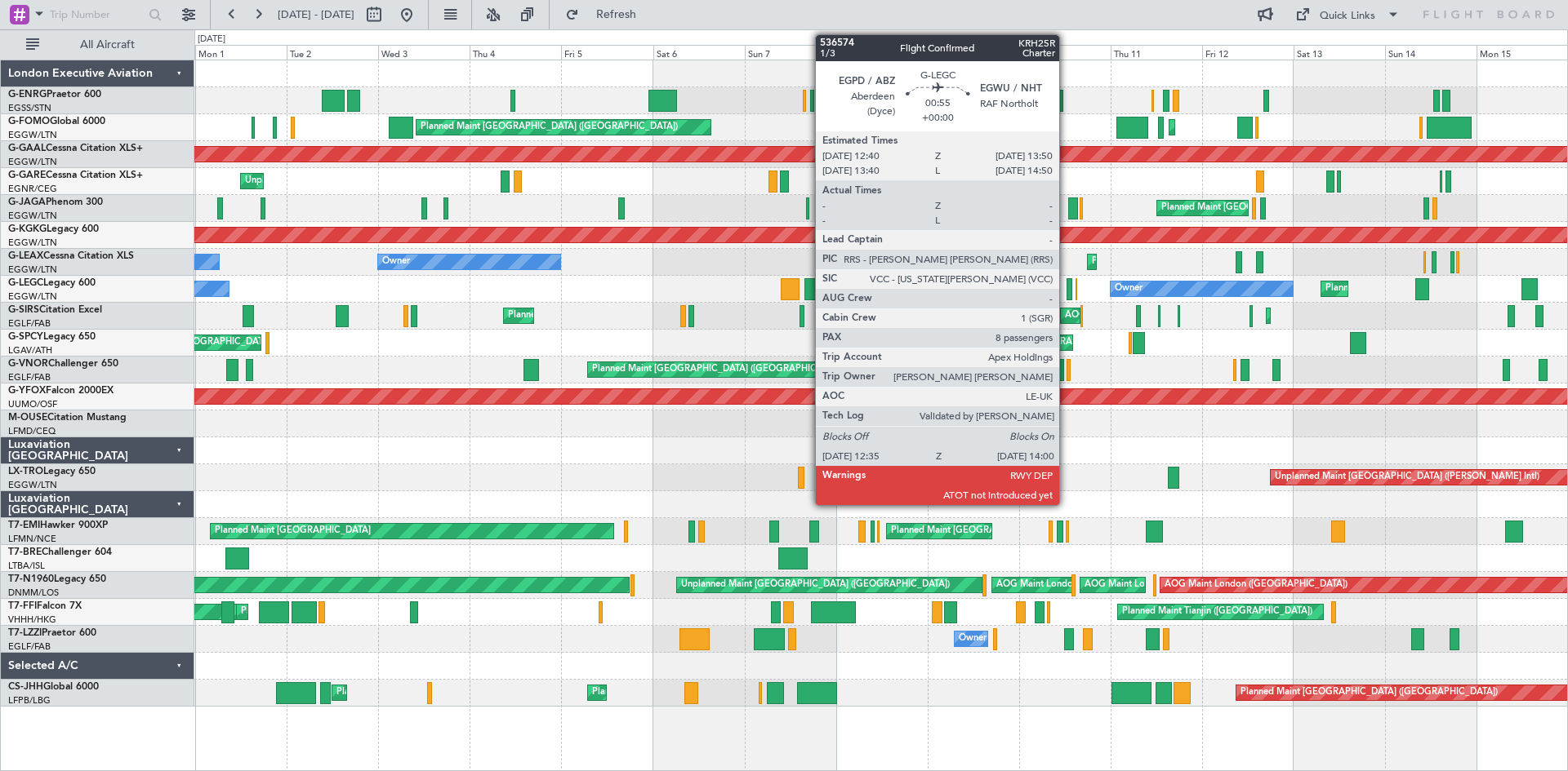
click at [1066, 295] on div at bounding box center [1069, 289] width 6 height 22
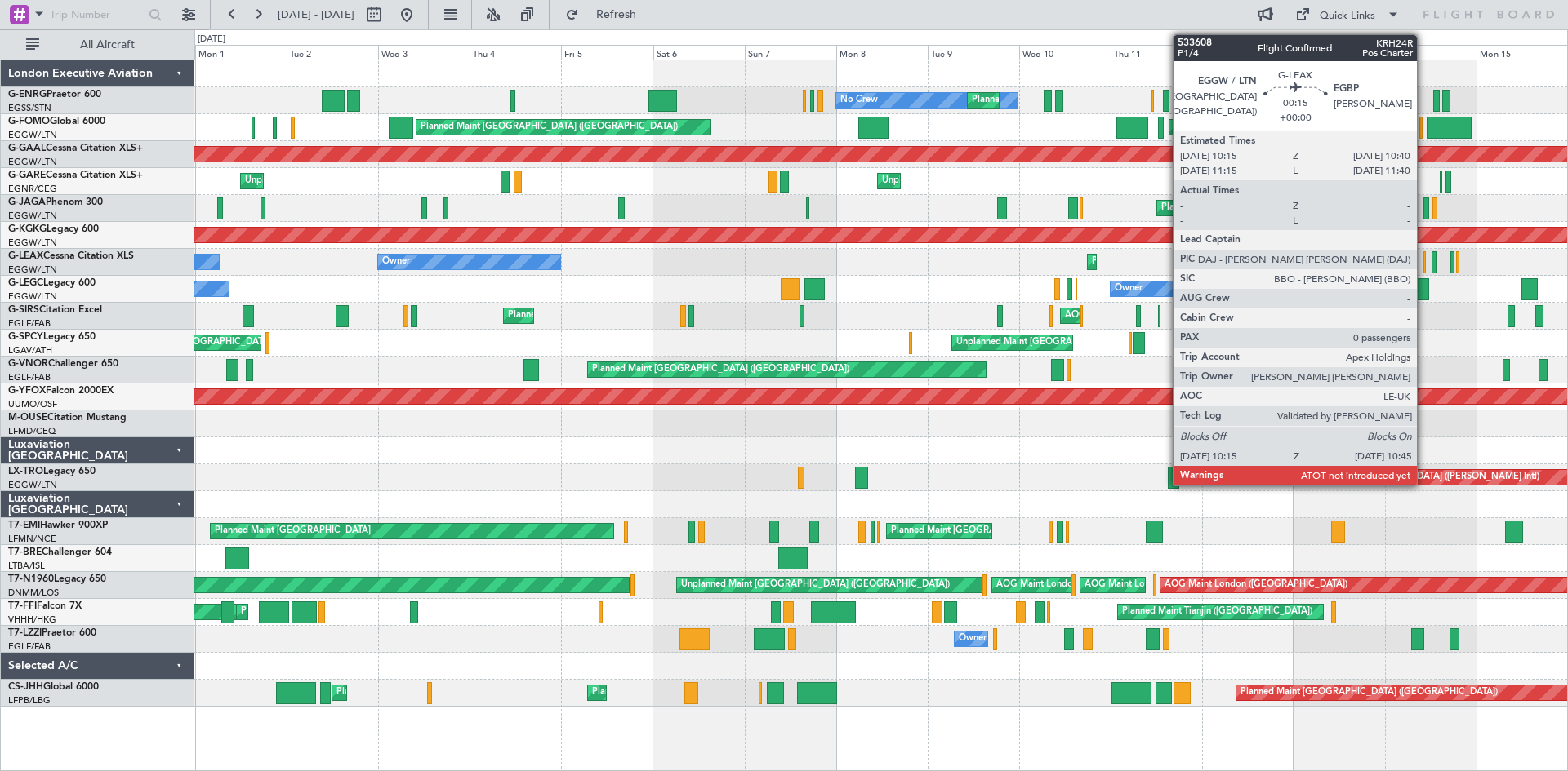
click at [1424, 262] on div at bounding box center [1424, 262] width 3 height 22
click at [1424, 287] on div at bounding box center [1423, 289] width 13 height 22
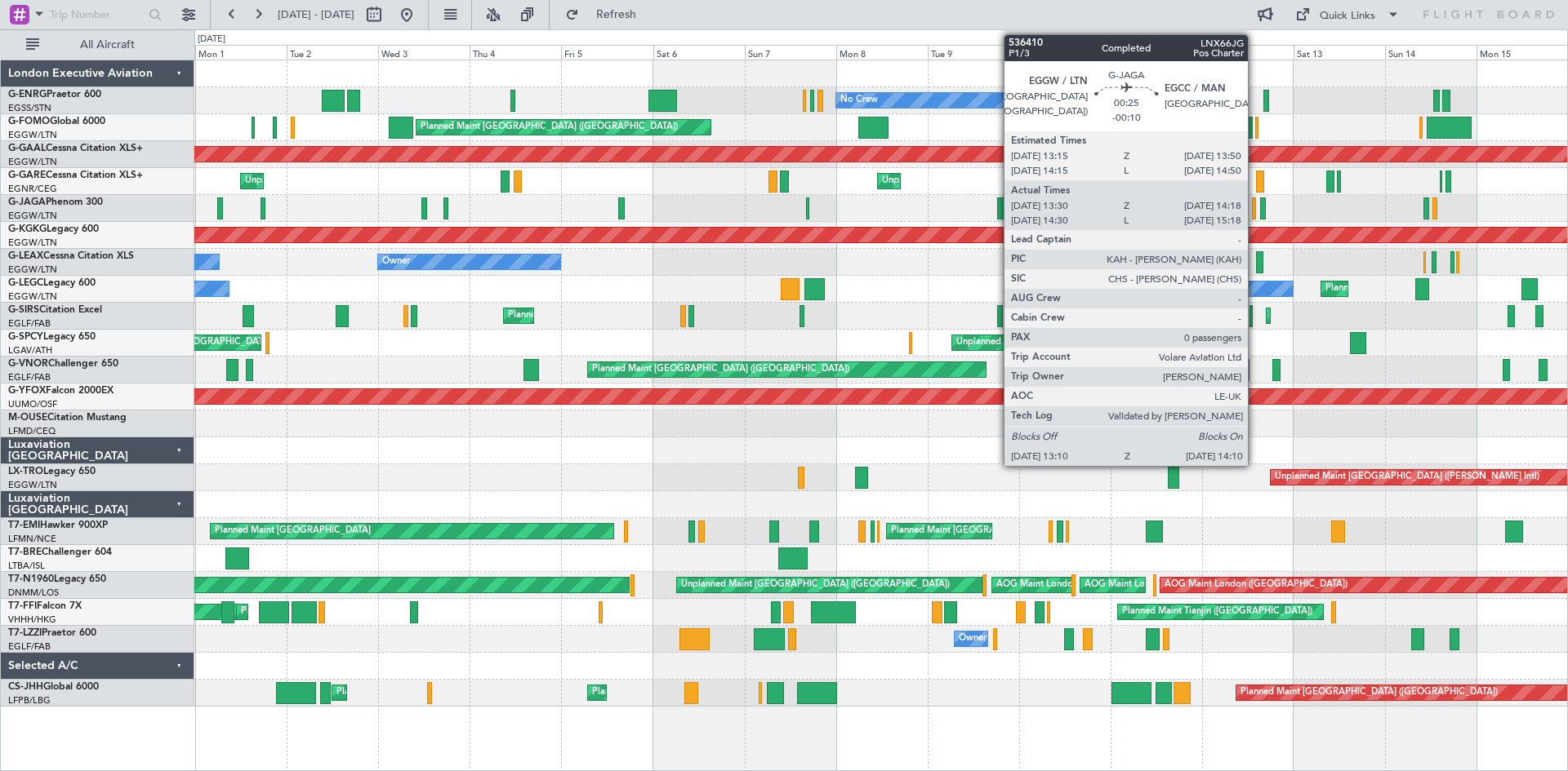
click at [1255, 217] on div at bounding box center [1254, 208] width 4 height 22
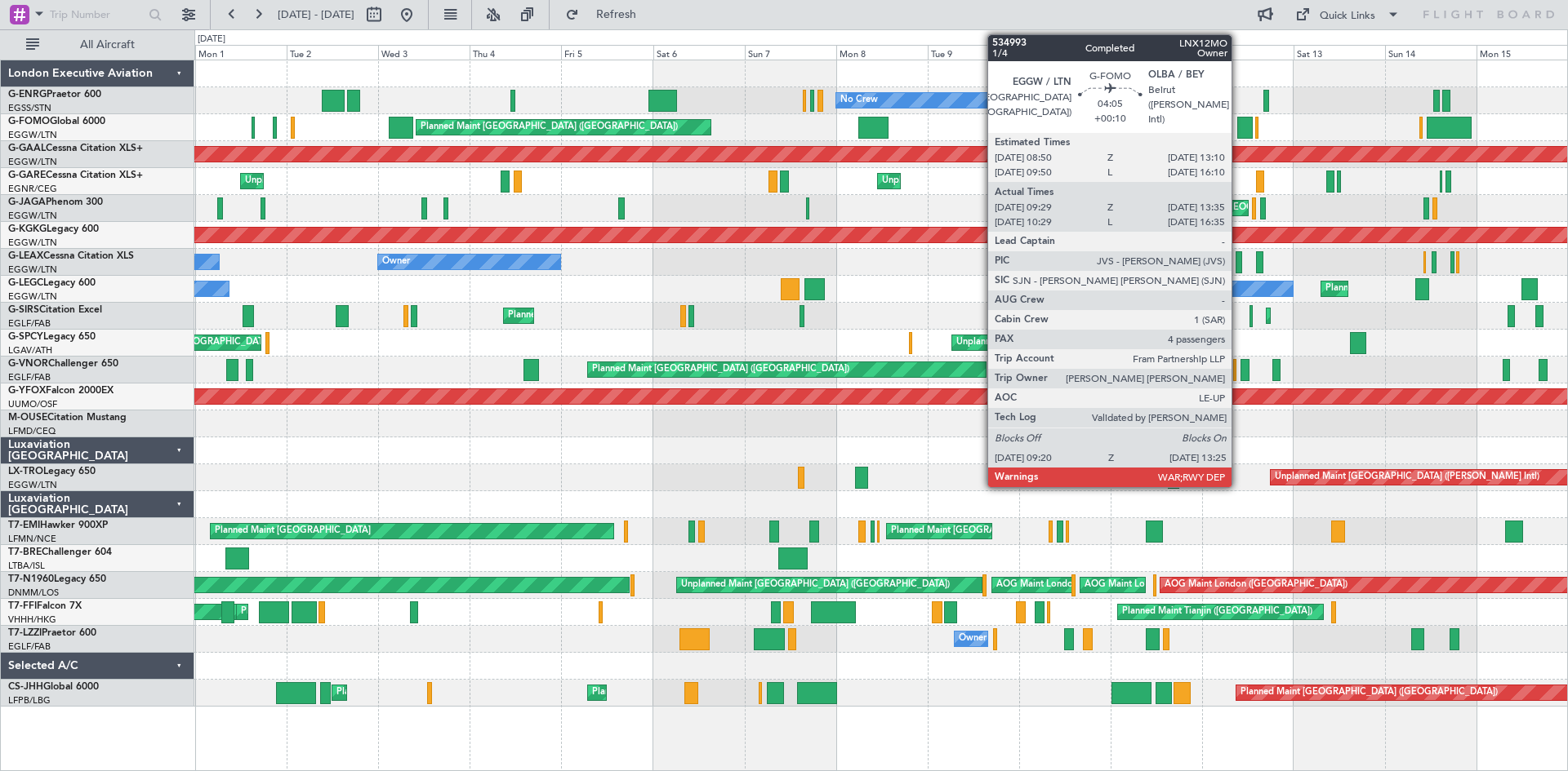
click at [1239, 128] on div at bounding box center [1245, 127] width 16 height 22
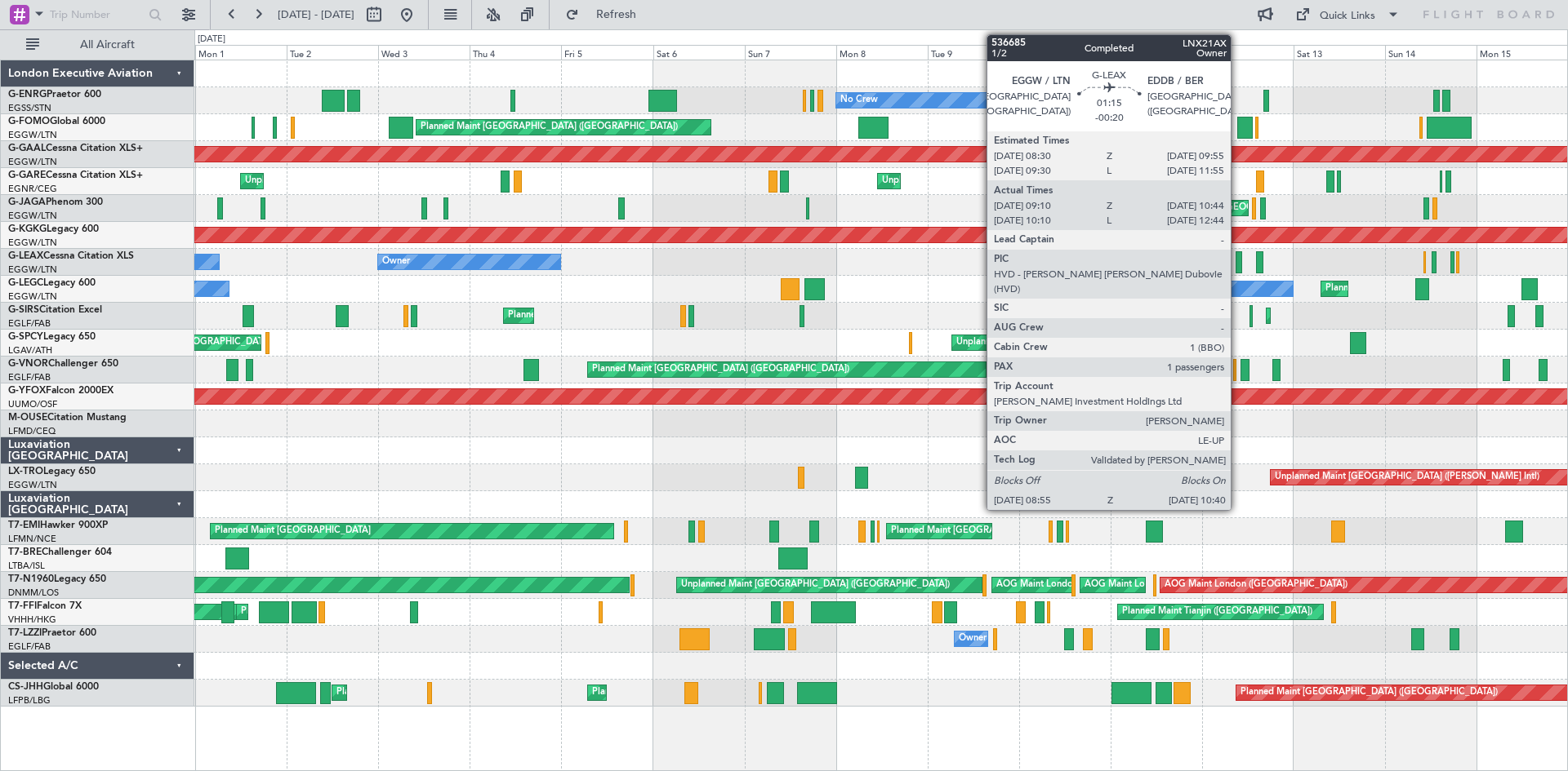
click at [1239, 265] on div at bounding box center [1240, 262] width 8 height 22
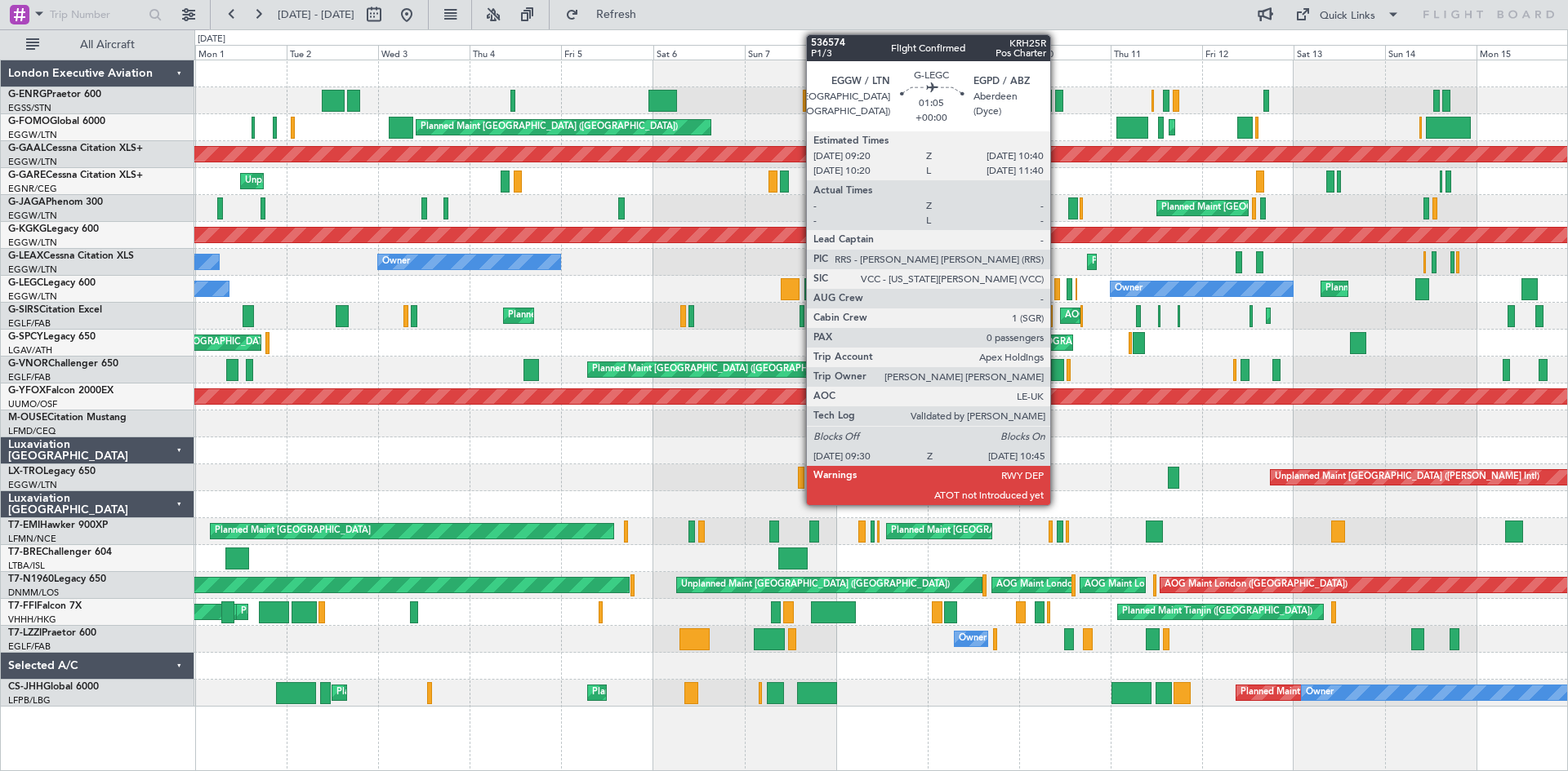
click at [1058, 291] on div at bounding box center [1057, 289] width 5 height 22
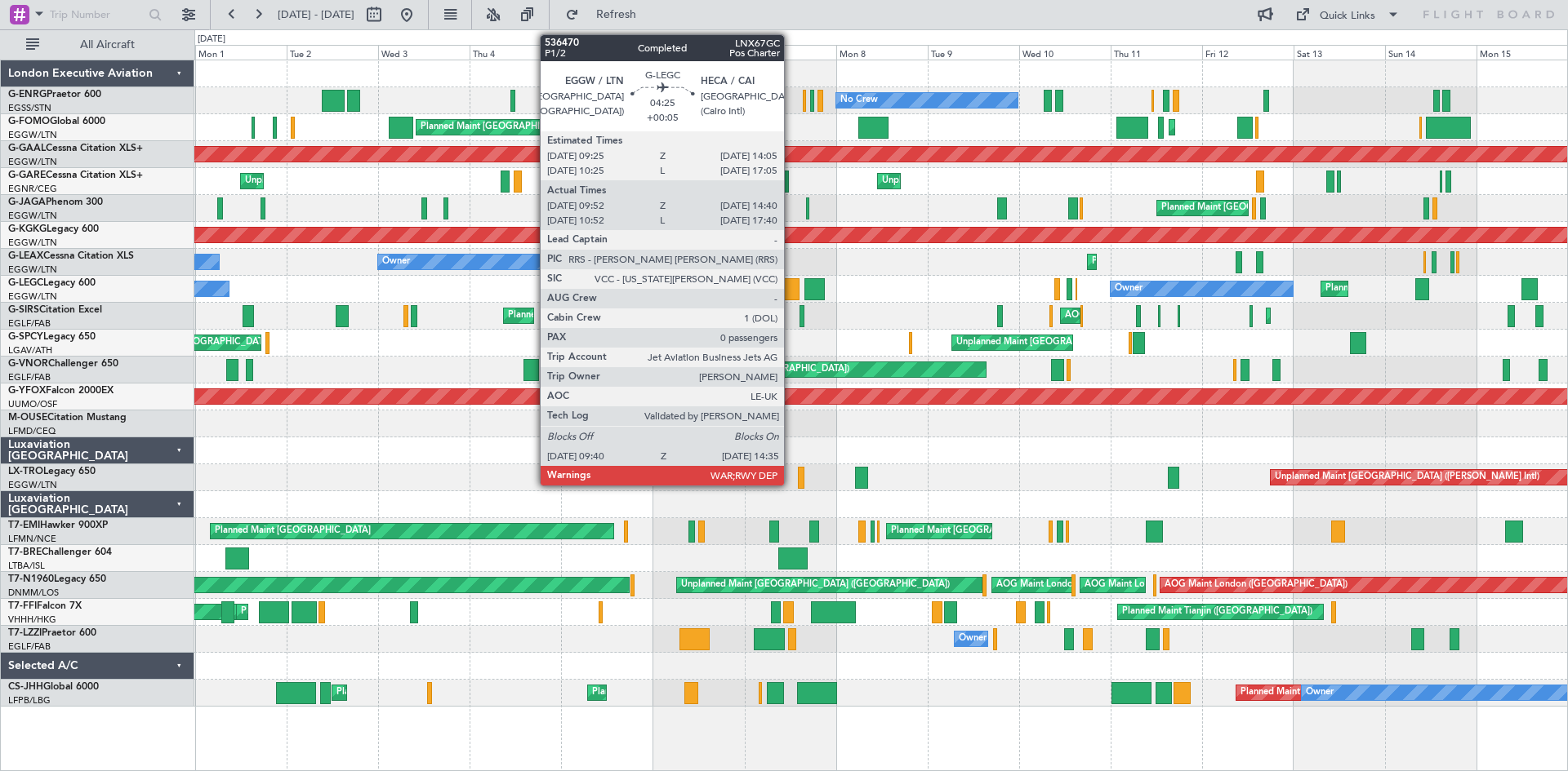
click at [792, 296] on div at bounding box center [791, 289] width 19 height 22
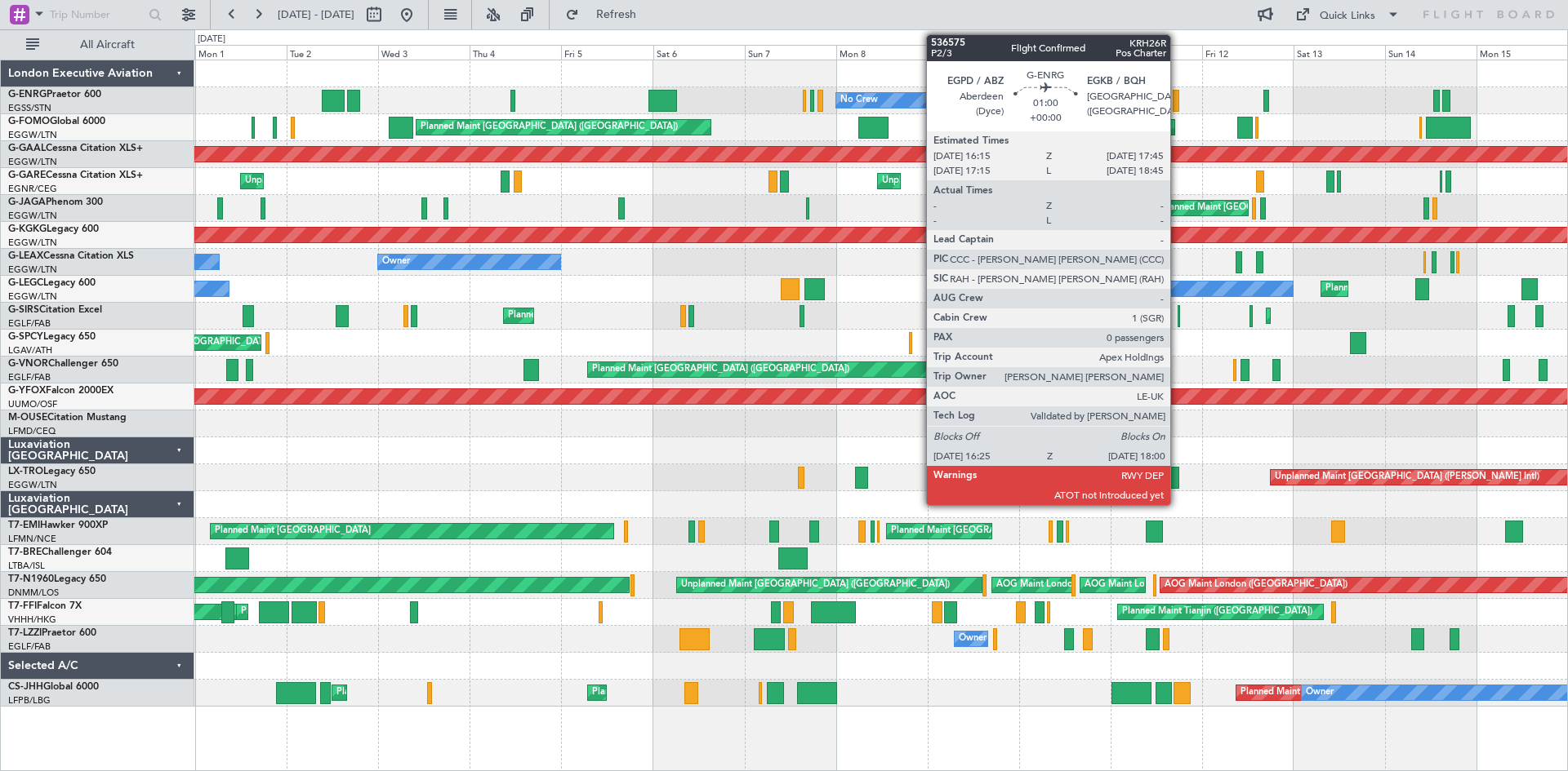
click at [1178, 101] on div at bounding box center [1176, 100] width 7 height 22
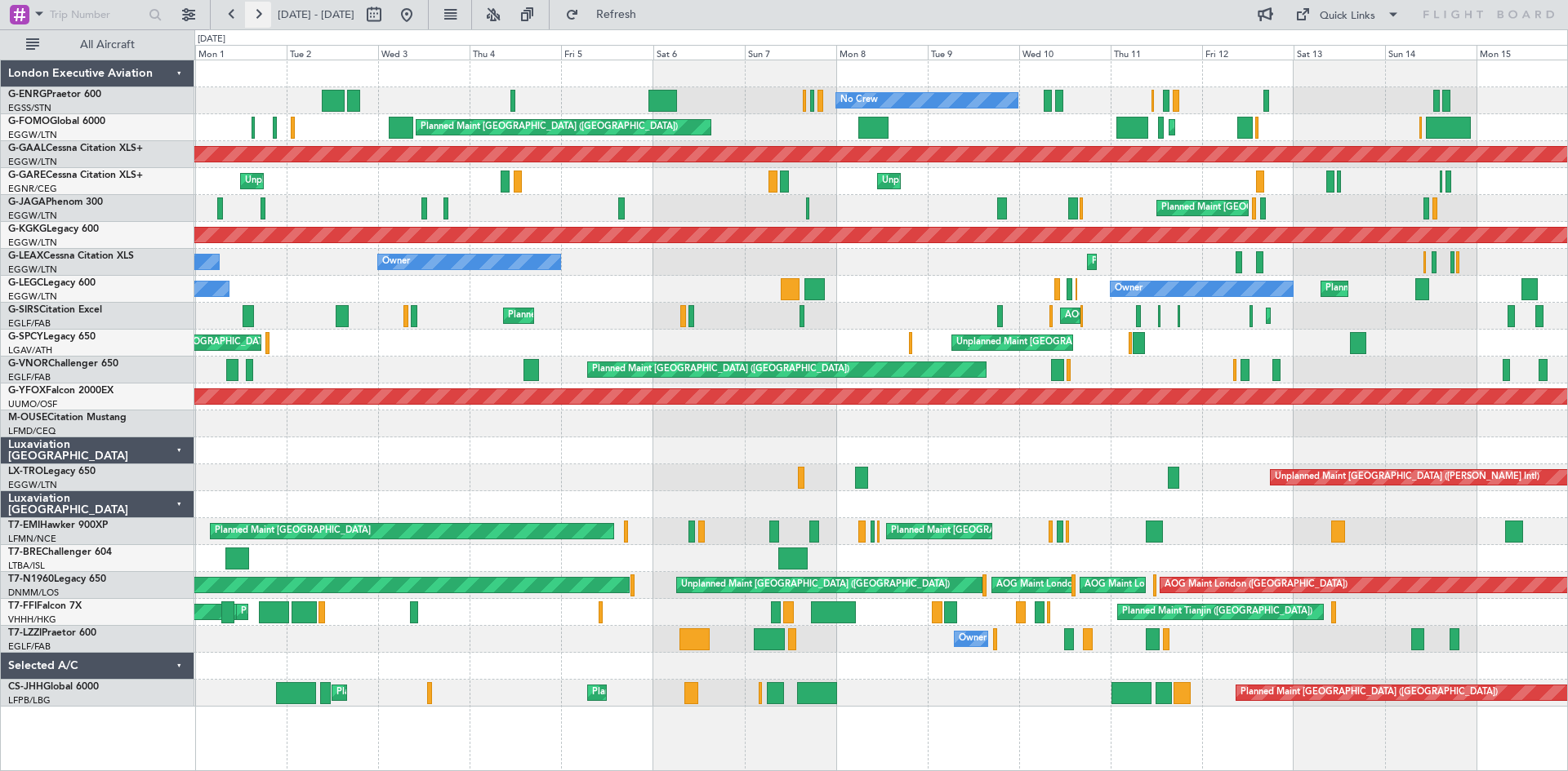
click at [260, 20] on button at bounding box center [257, 14] width 26 height 26
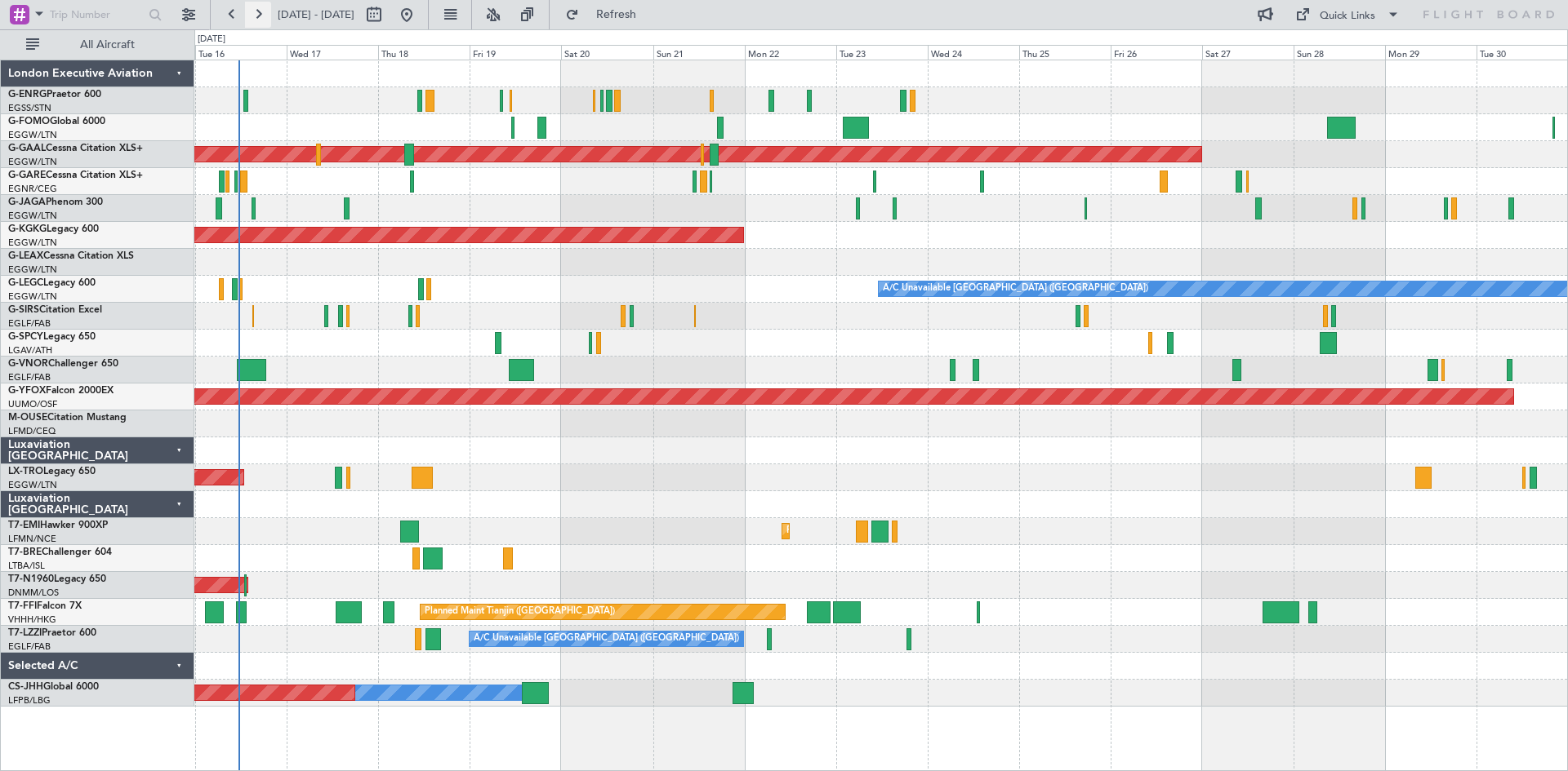
click at [257, 23] on button at bounding box center [257, 14] width 26 height 26
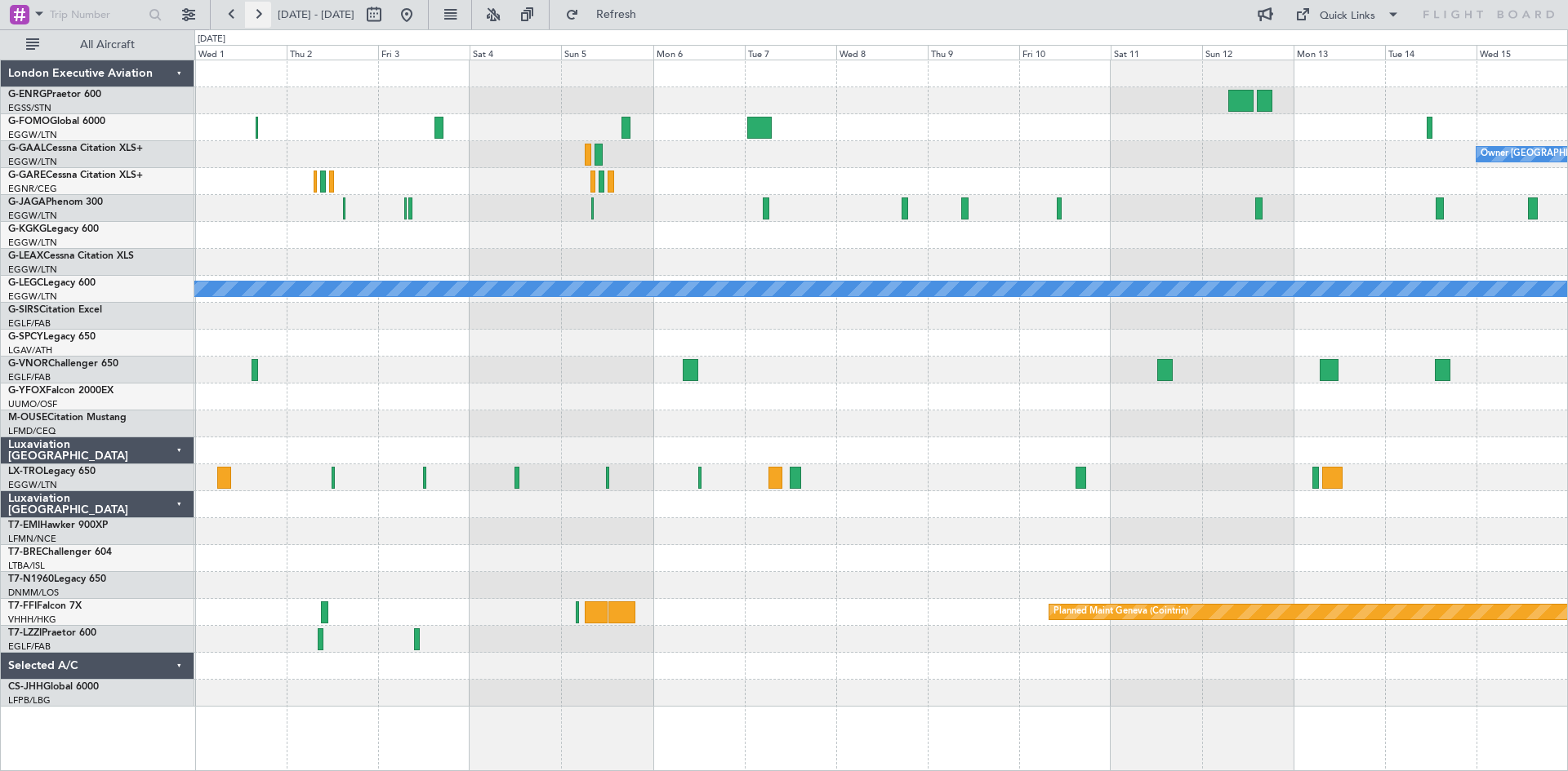
click at [258, 15] on button at bounding box center [257, 14] width 26 height 26
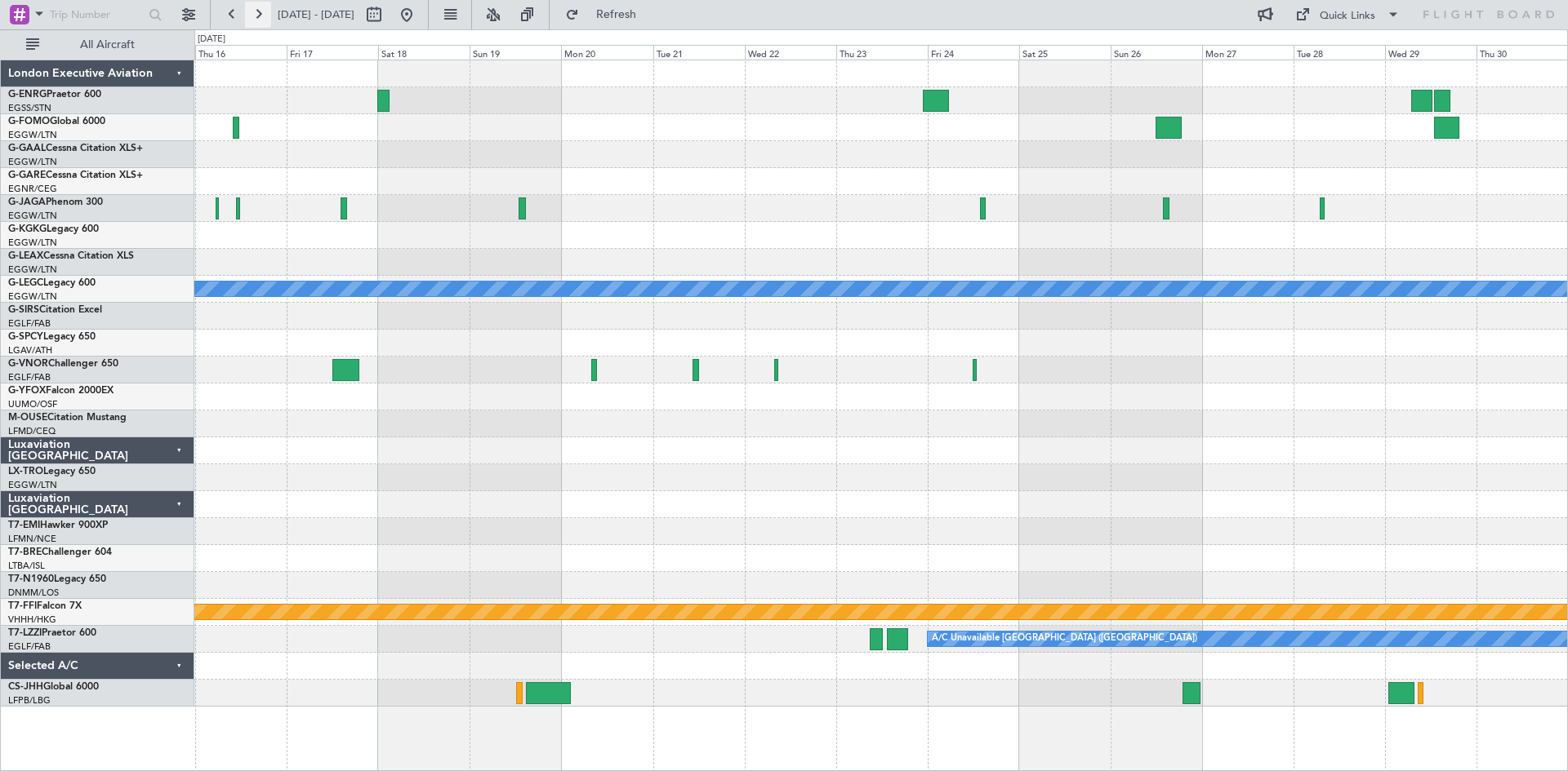
click at [253, 14] on button at bounding box center [257, 14] width 26 height 26
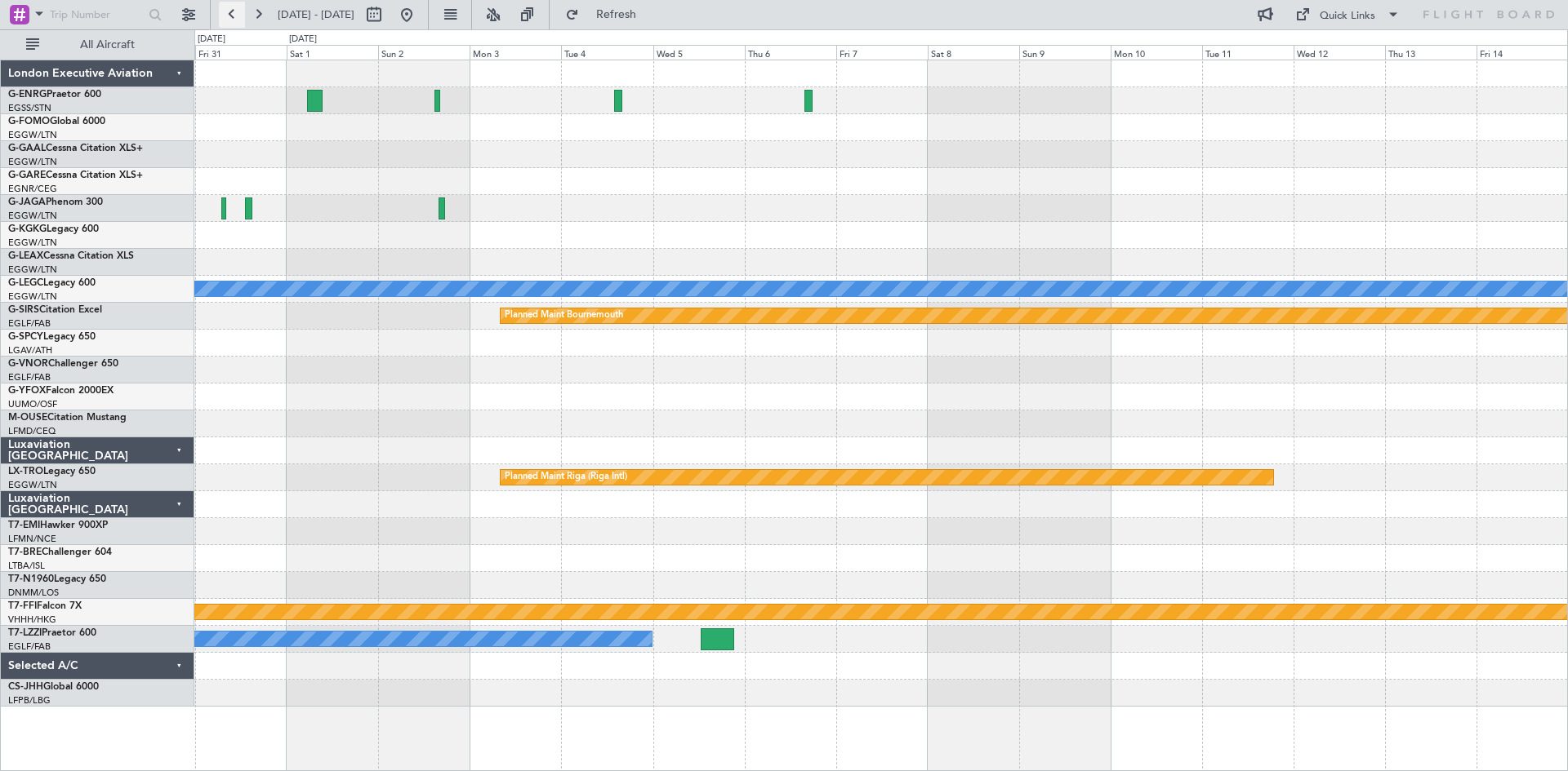
click at [231, 15] on button at bounding box center [231, 14] width 26 height 26
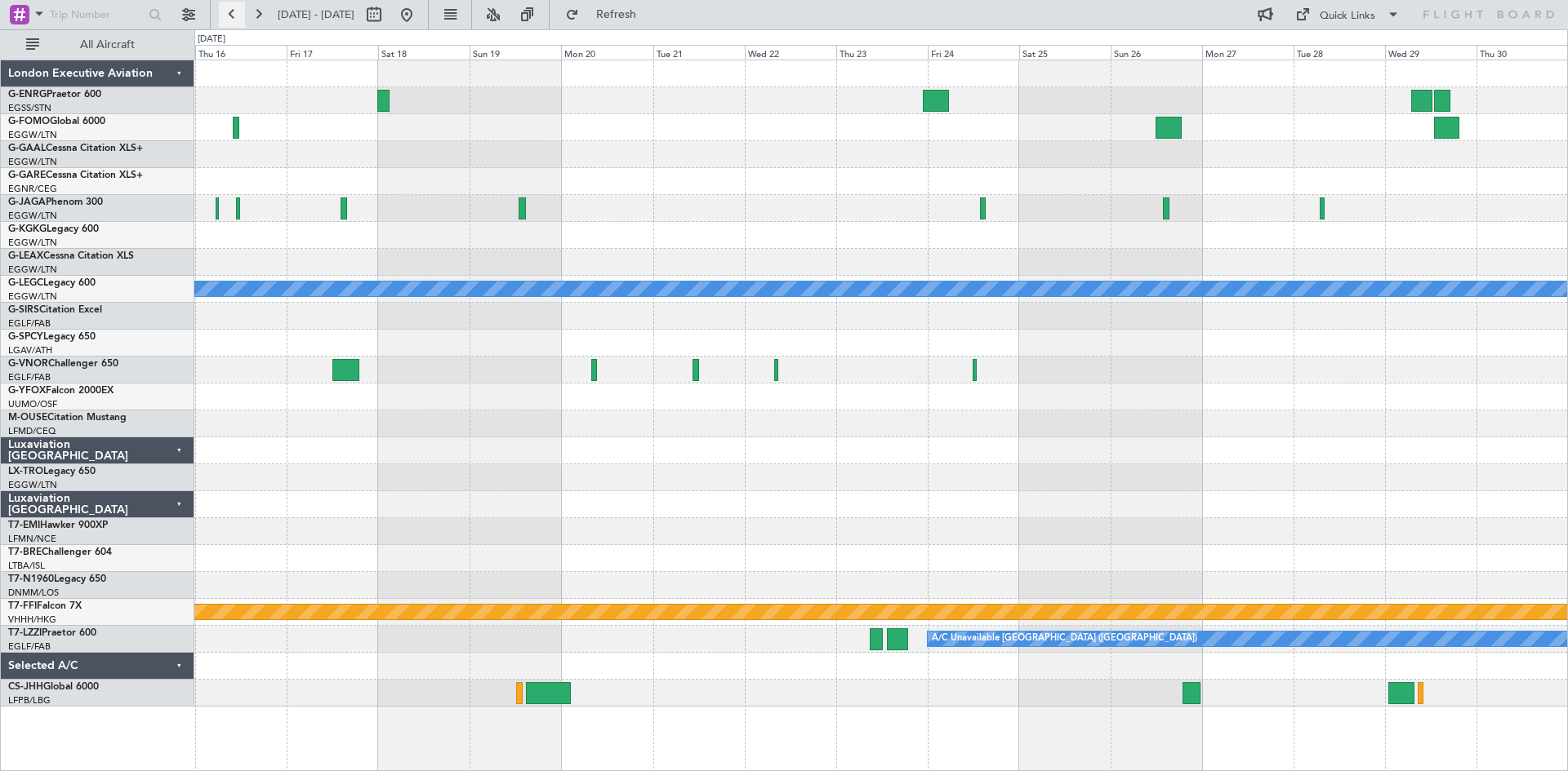
click at [231, 15] on button at bounding box center [231, 14] width 26 height 26
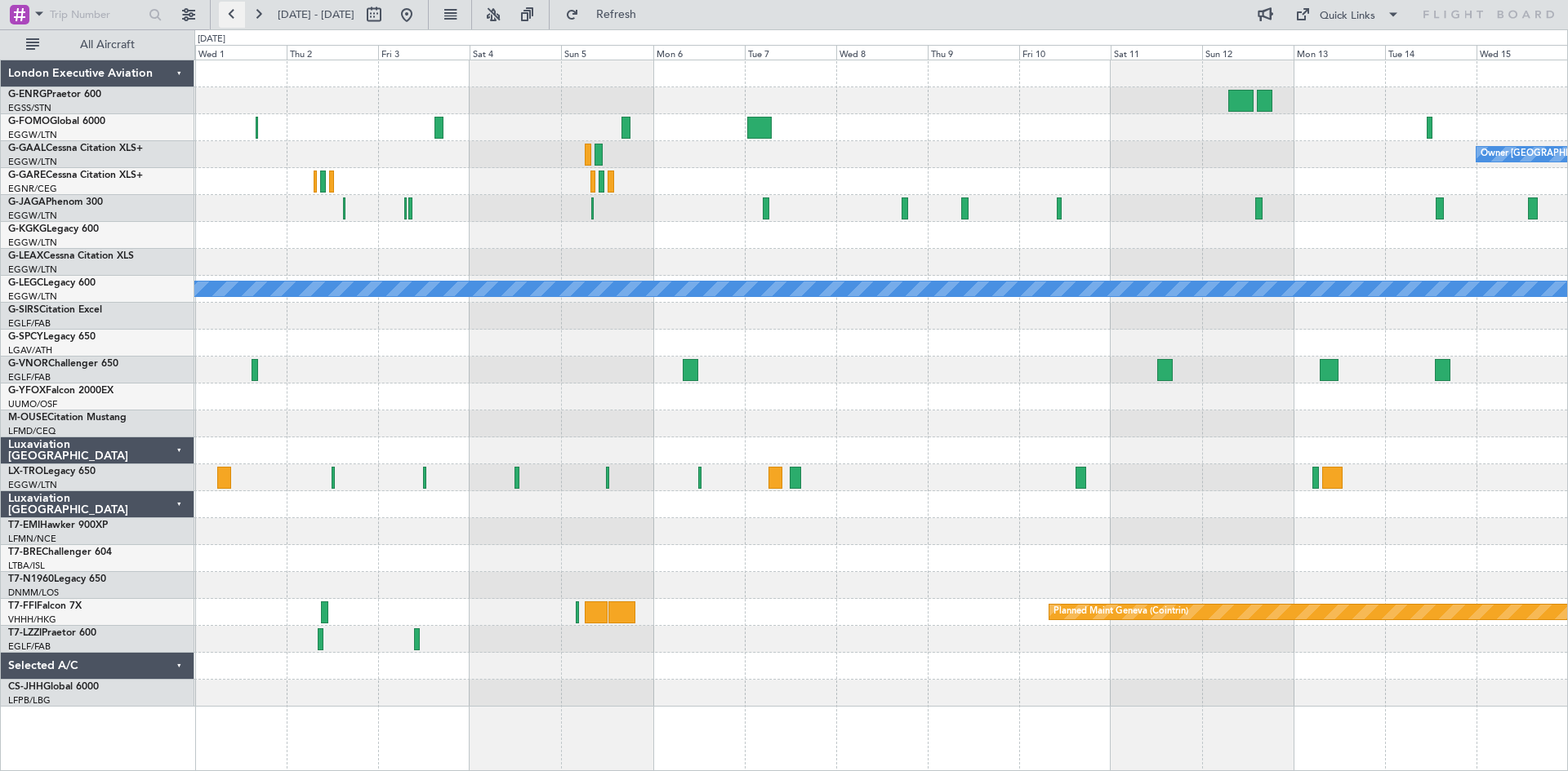
click at [231, 15] on button at bounding box center [231, 14] width 26 height 26
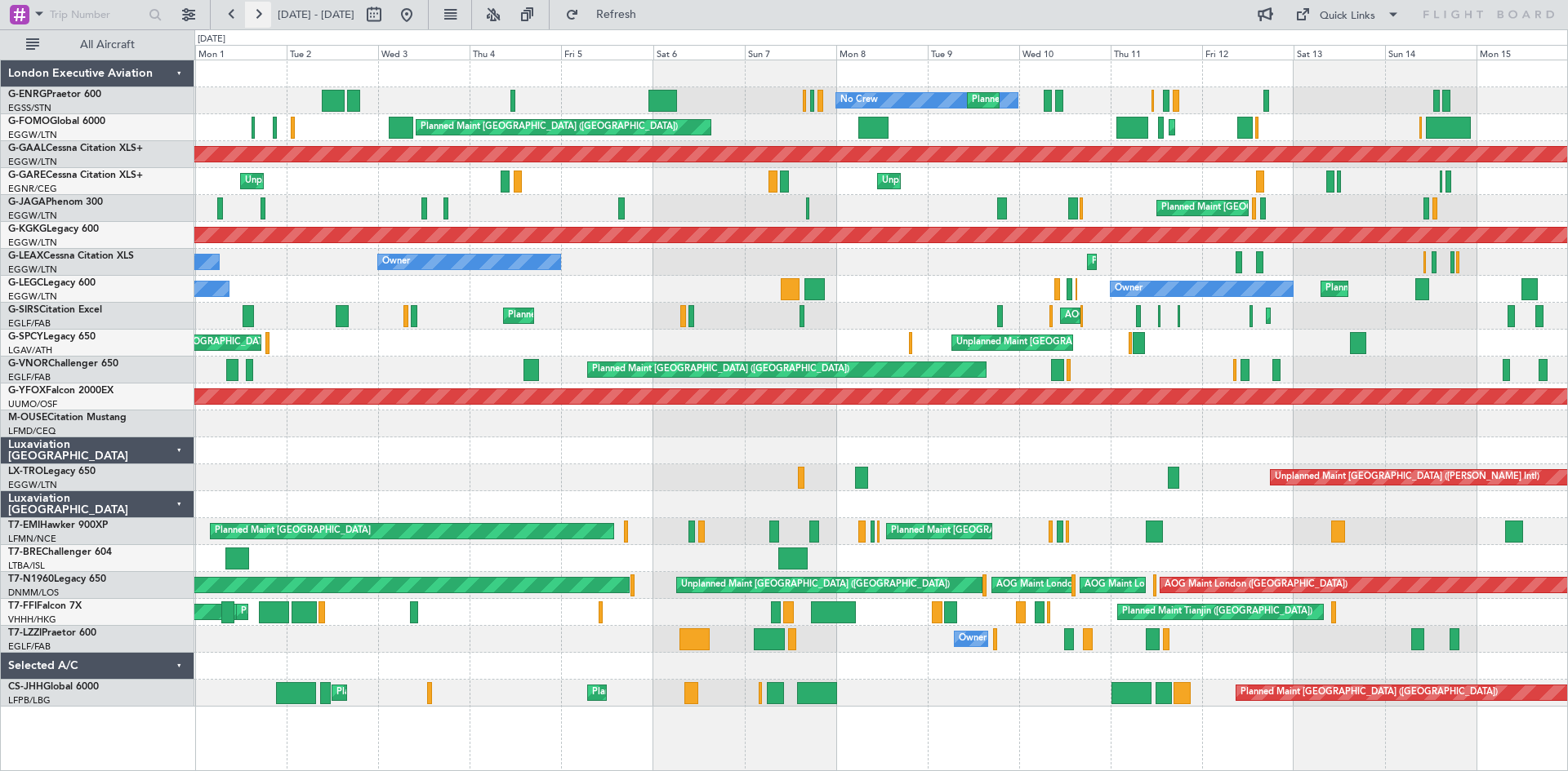
click at [267, 13] on button at bounding box center [257, 14] width 26 height 26
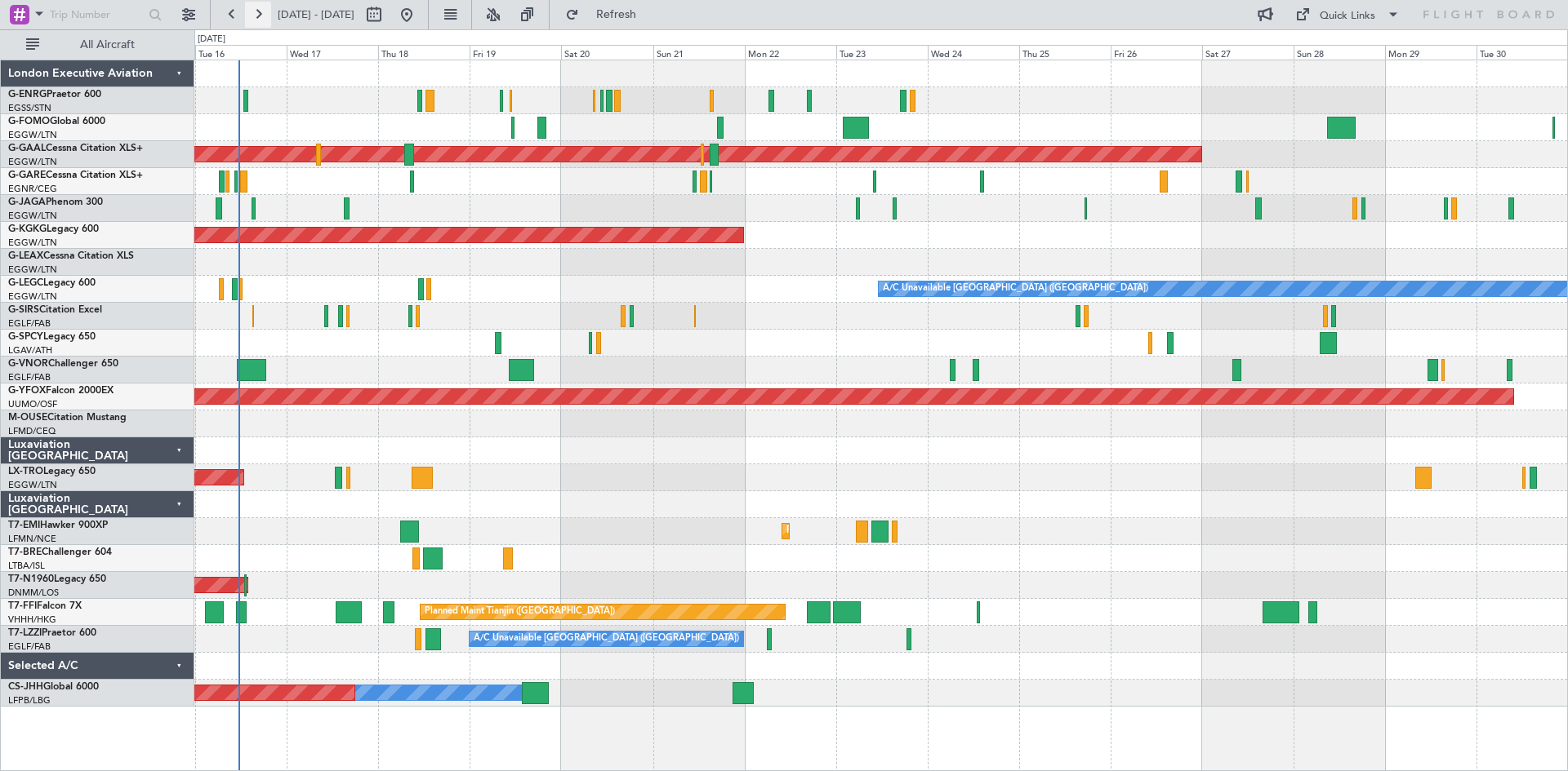
click at [261, 15] on button at bounding box center [257, 14] width 26 height 26
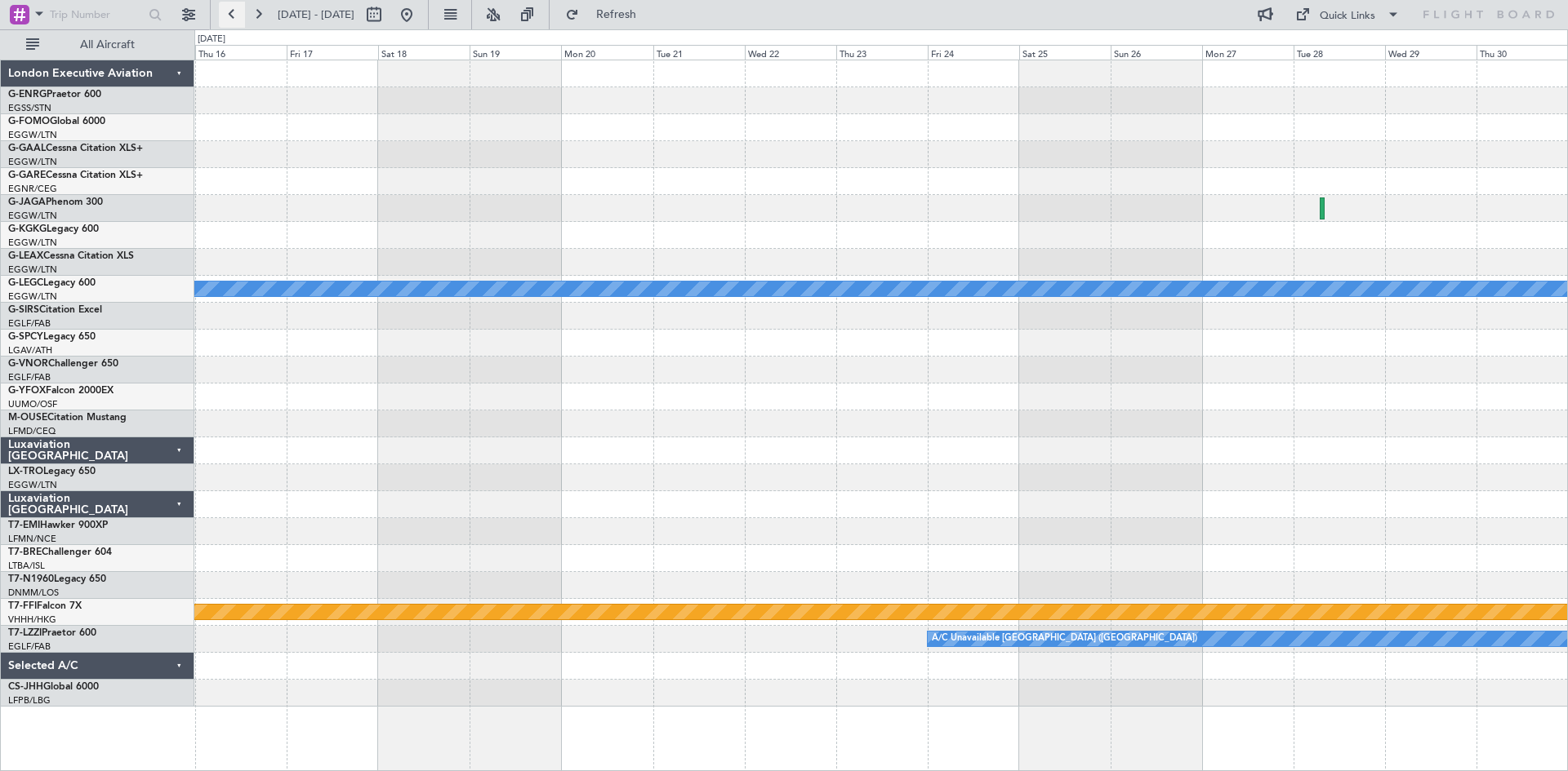
click at [239, 15] on button at bounding box center [231, 14] width 26 height 26
